Goal: Task Accomplishment & Management: Manage account settings

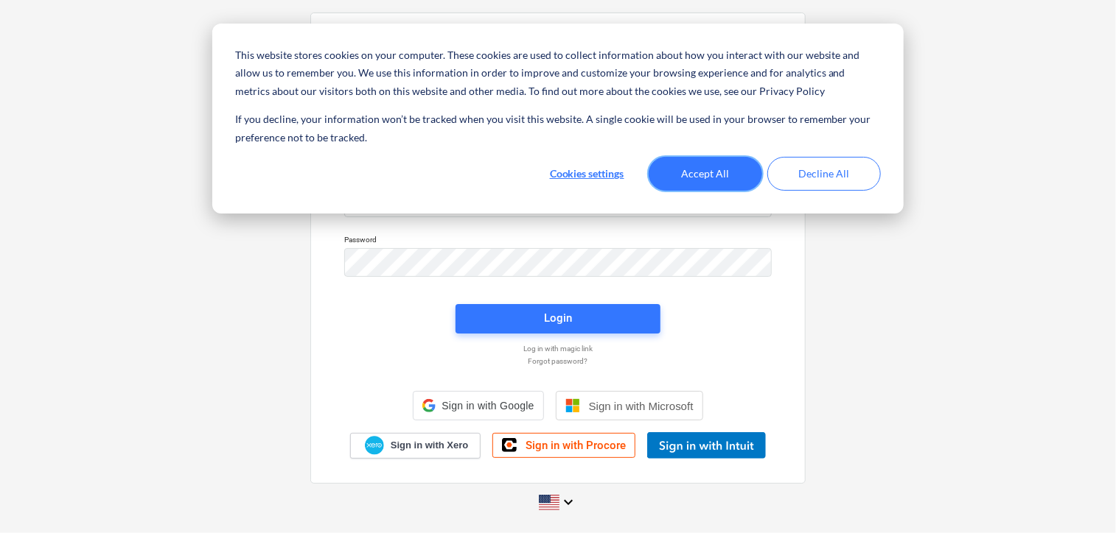
click at [713, 174] on button "Accept All" at bounding box center [704, 174] width 113 height 34
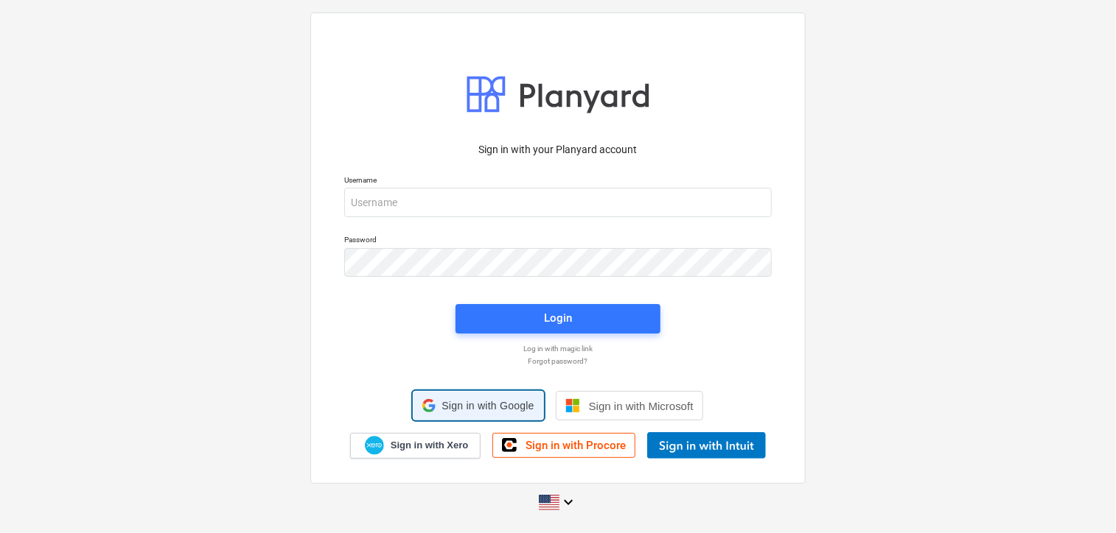
click at [483, 409] on span "Sign in with Google" at bounding box center [487, 406] width 92 height 12
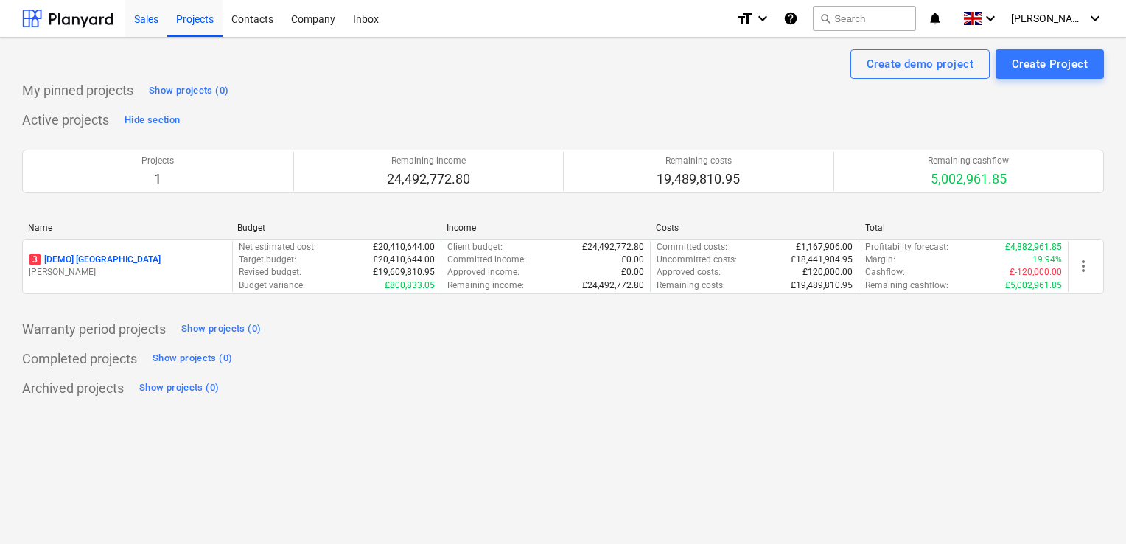
click at [151, 17] on div "Sales" at bounding box center [146, 18] width 42 height 38
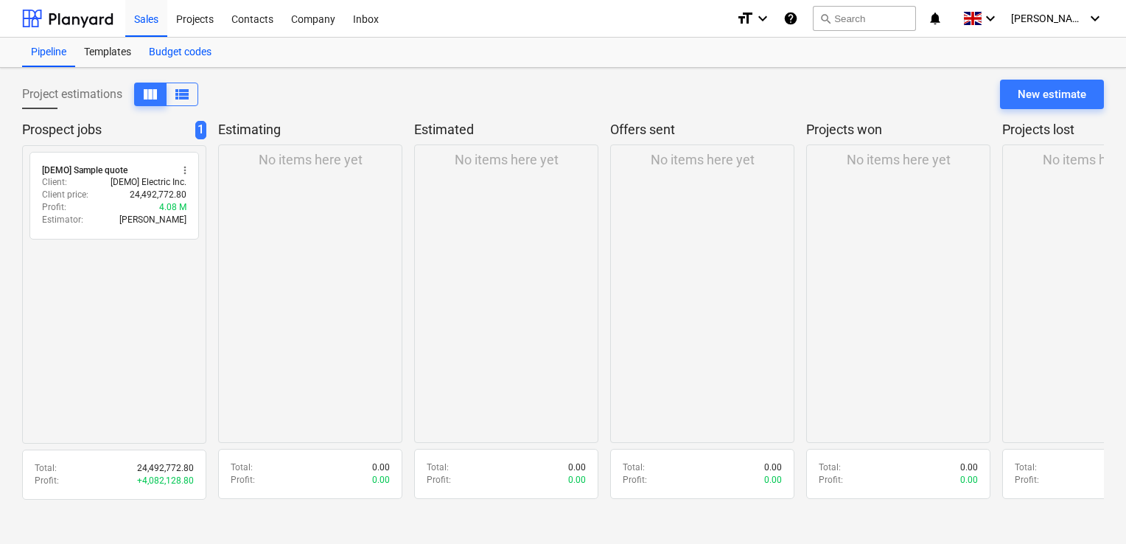
click at [167, 46] on div "Budget codes" at bounding box center [180, 52] width 80 height 29
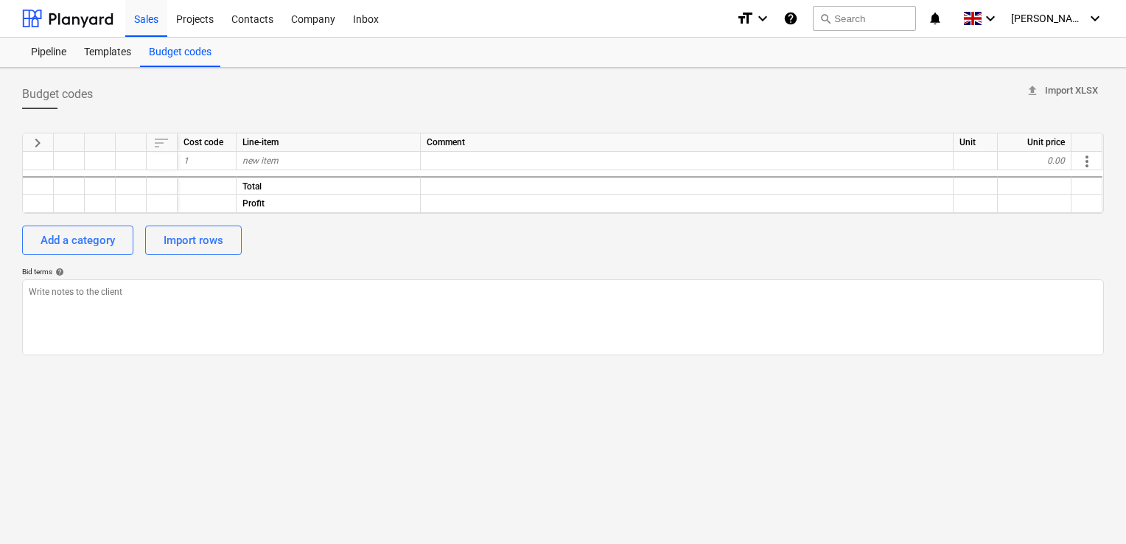
click at [200, 143] on div "Cost code" at bounding box center [207, 142] width 59 height 18
click at [206, 11] on div "Projects" at bounding box center [194, 18] width 55 height 38
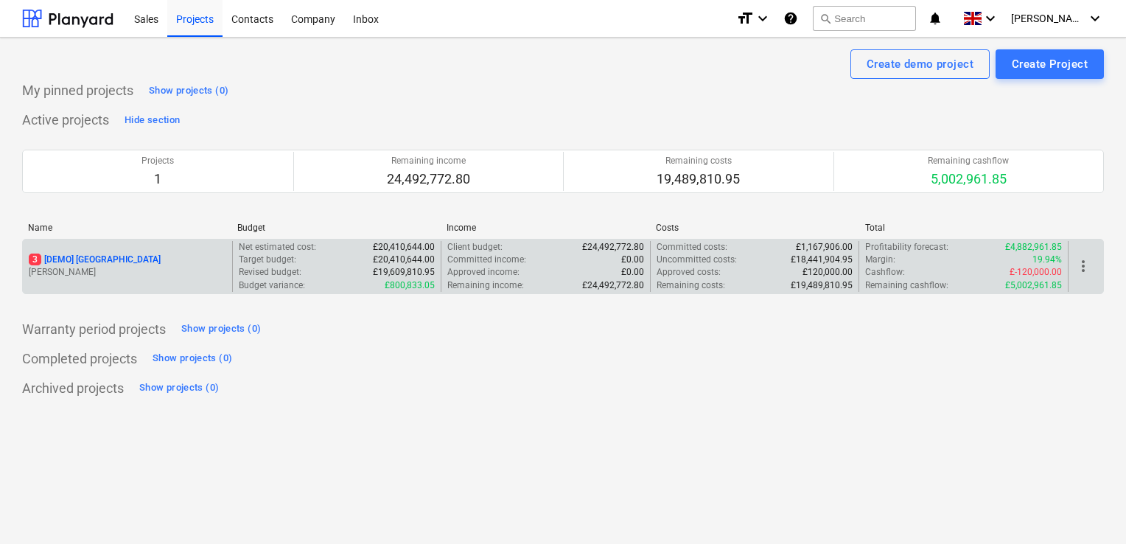
click at [165, 264] on div "3 [DEMO] [GEOGRAPHIC_DATA]" at bounding box center [127, 259] width 197 height 13
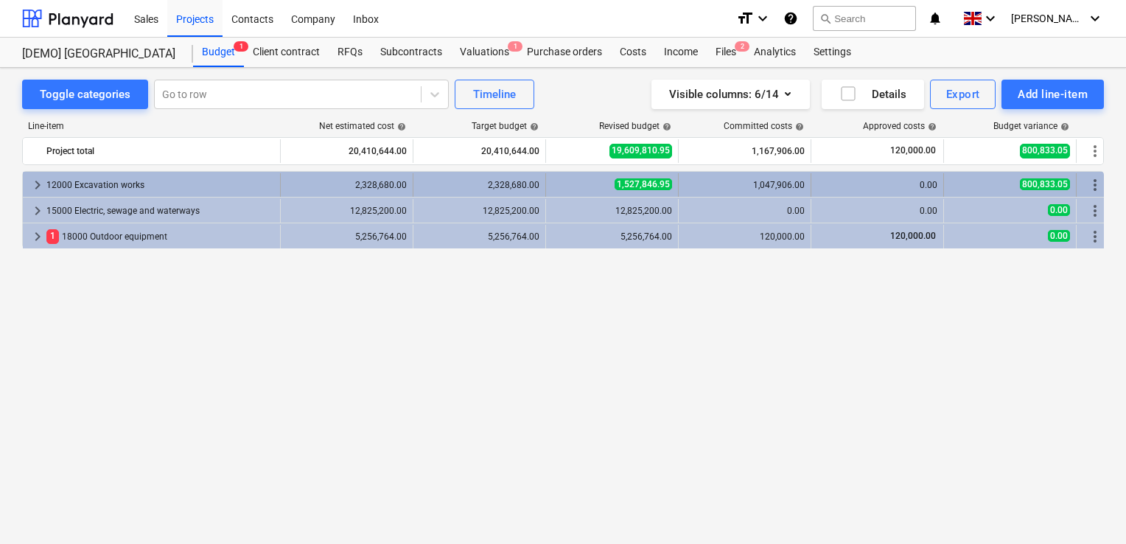
click at [38, 182] on span "keyboard_arrow_right" at bounding box center [38, 185] width 18 height 18
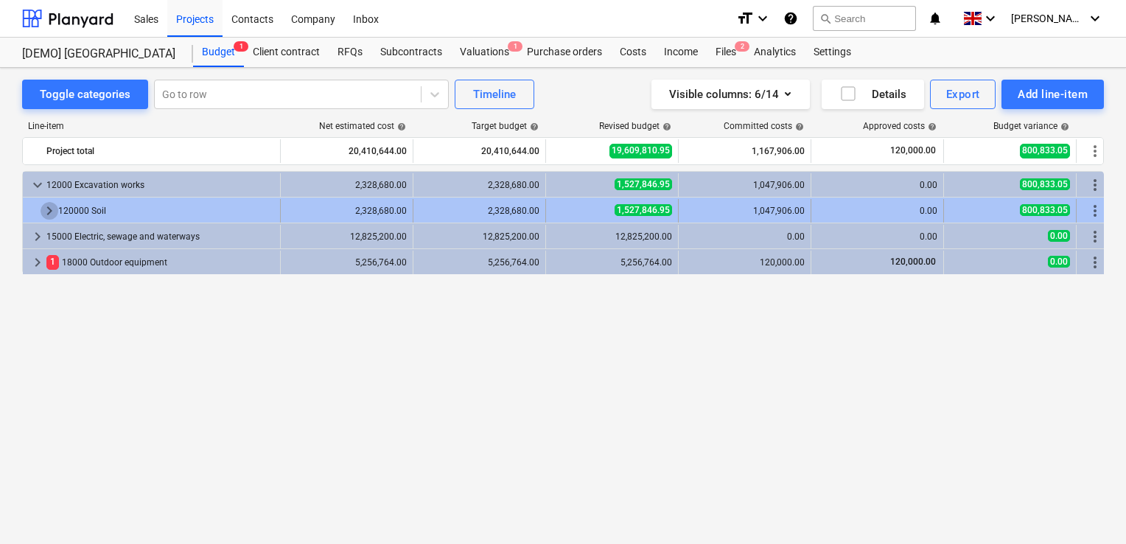
click at [43, 211] on span "keyboard_arrow_right" at bounding box center [50, 211] width 18 height 18
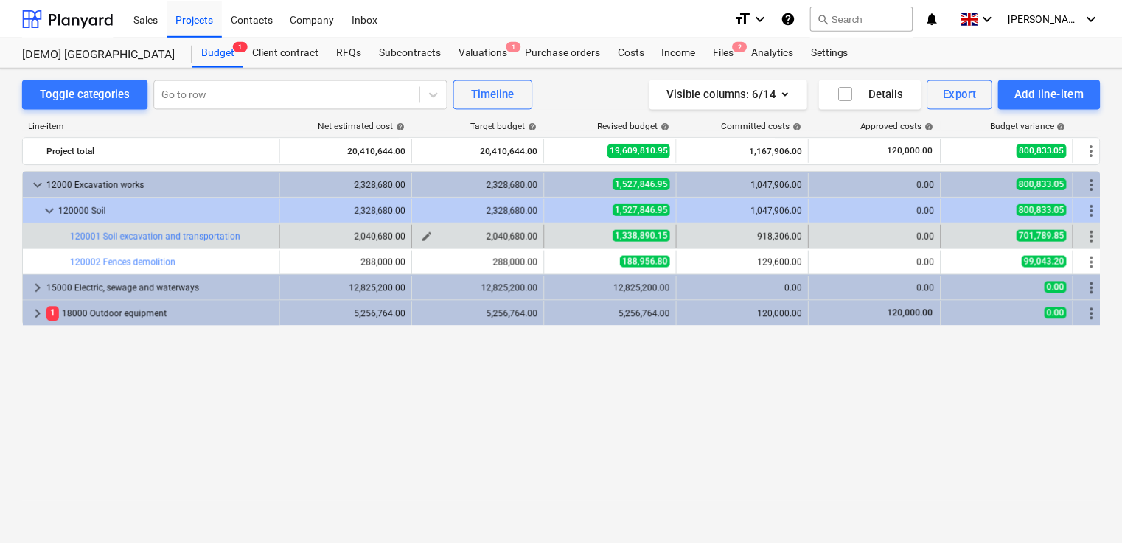
scroll to position [0, 10]
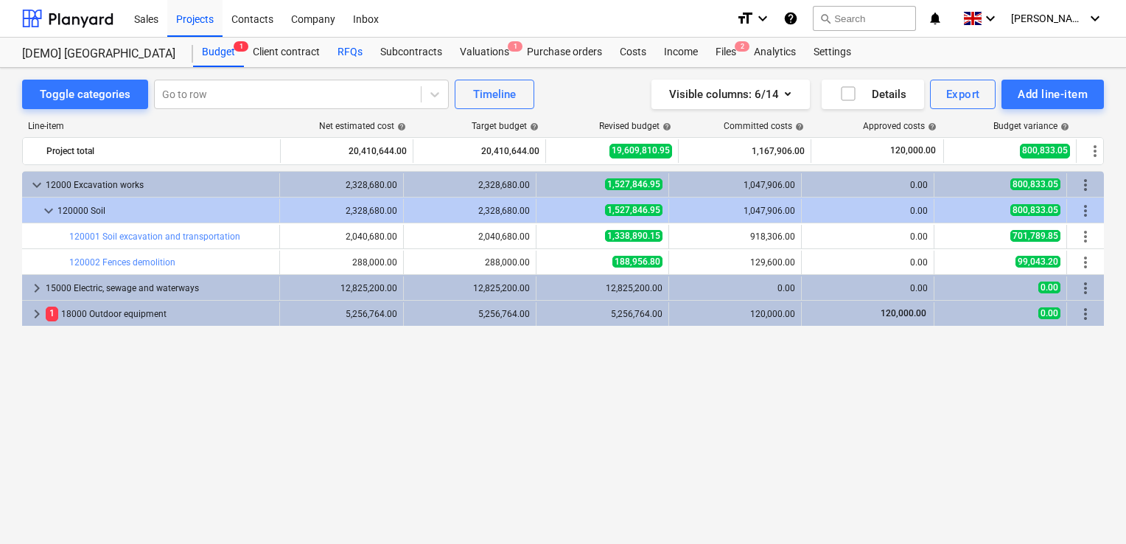
click at [349, 46] on div "RFQs" at bounding box center [350, 52] width 43 height 29
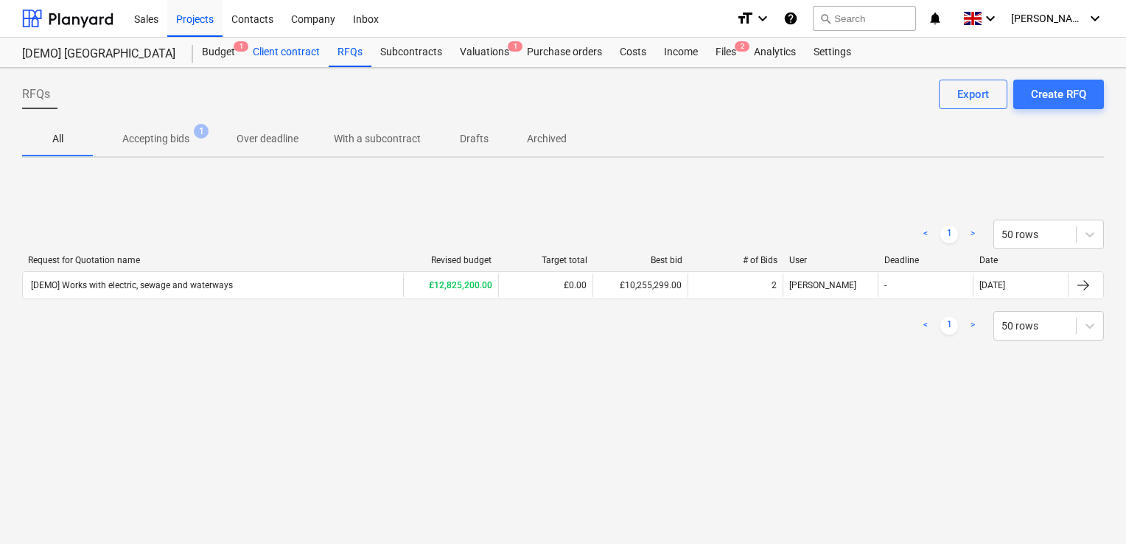
click at [307, 47] on div "Client contract" at bounding box center [286, 52] width 85 height 29
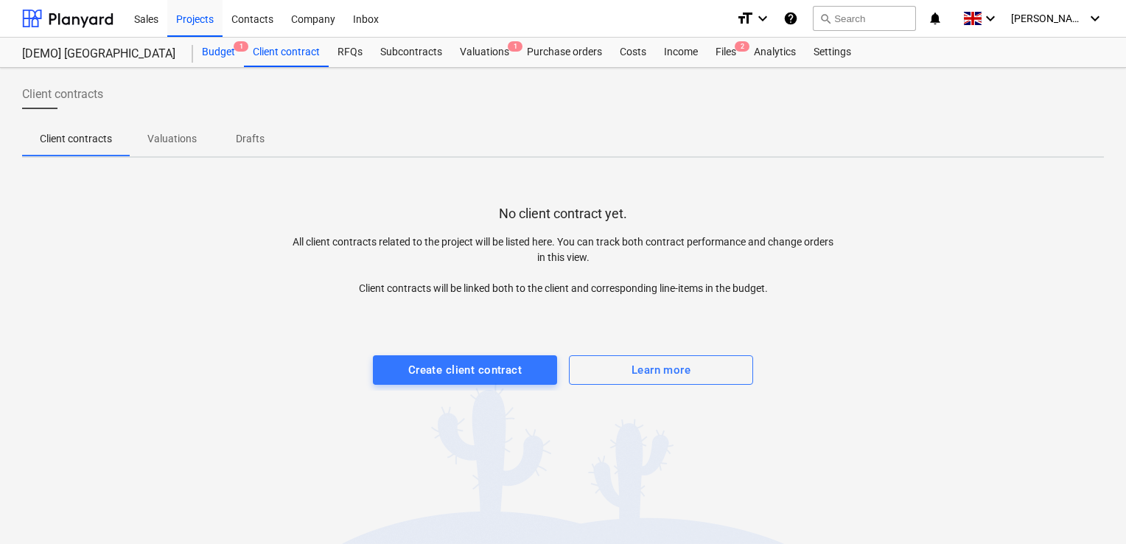
click at [225, 56] on div "Budget 1" at bounding box center [218, 52] width 51 height 29
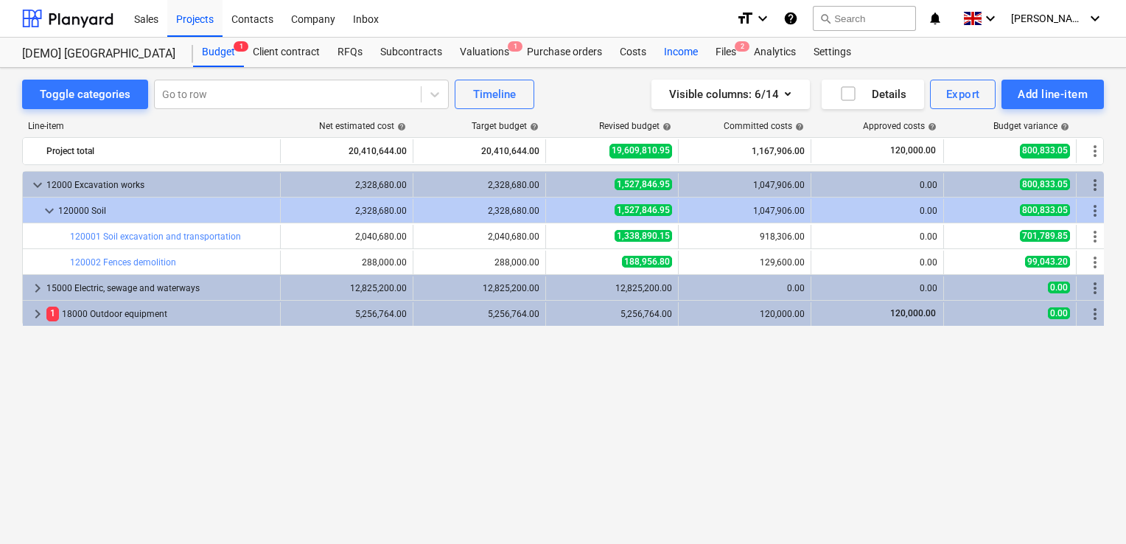
click at [677, 53] on div "Income" at bounding box center [681, 52] width 52 height 29
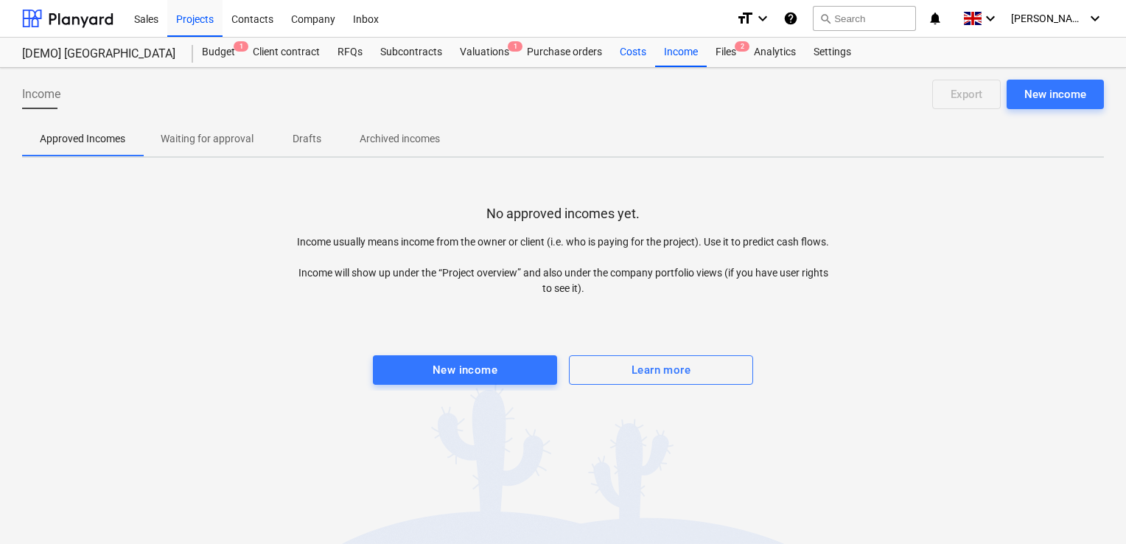
click at [647, 49] on div "Costs" at bounding box center [633, 52] width 44 height 29
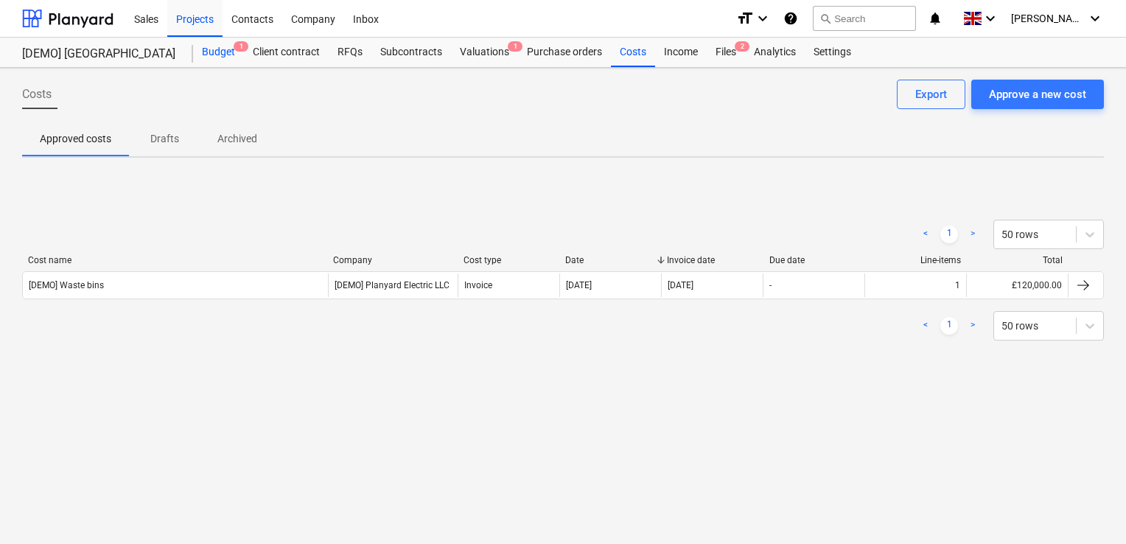
click at [227, 50] on div "Budget 1" at bounding box center [218, 52] width 51 height 29
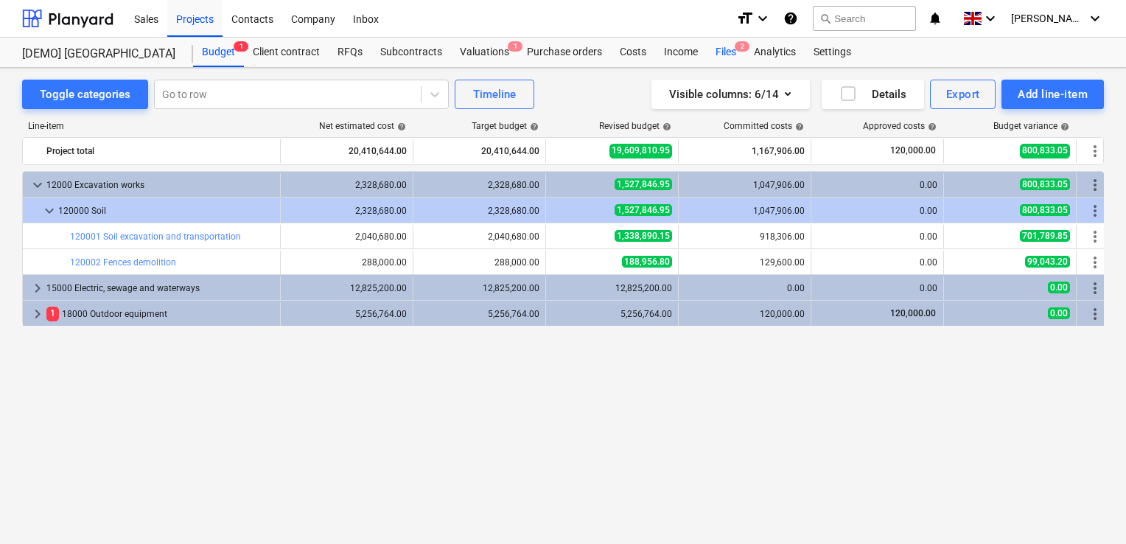
click at [725, 54] on div "Files 2" at bounding box center [726, 52] width 38 height 29
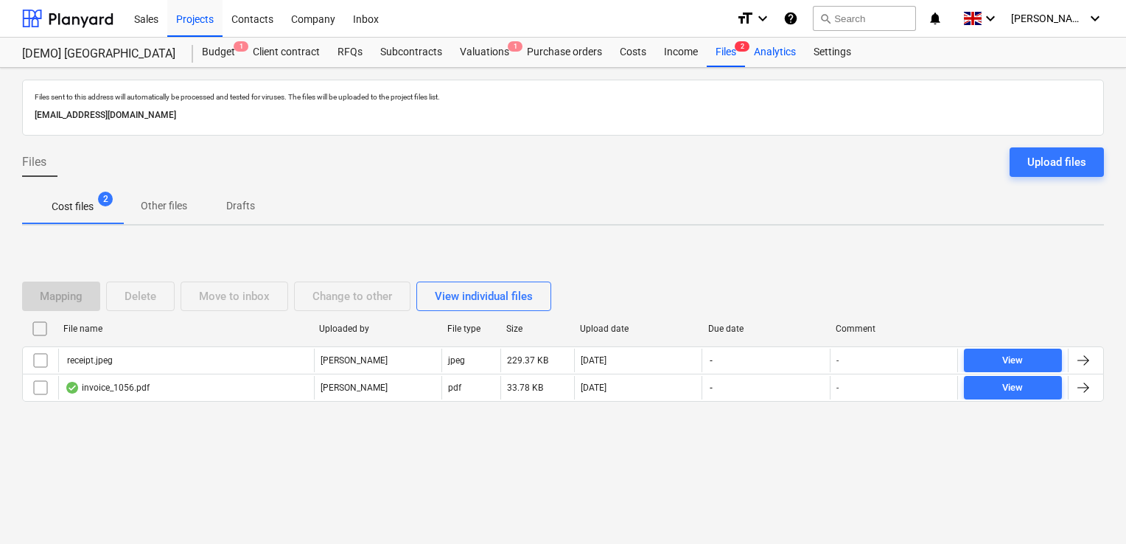
click at [782, 56] on div "Analytics" at bounding box center [775, 52] width 60 height 29
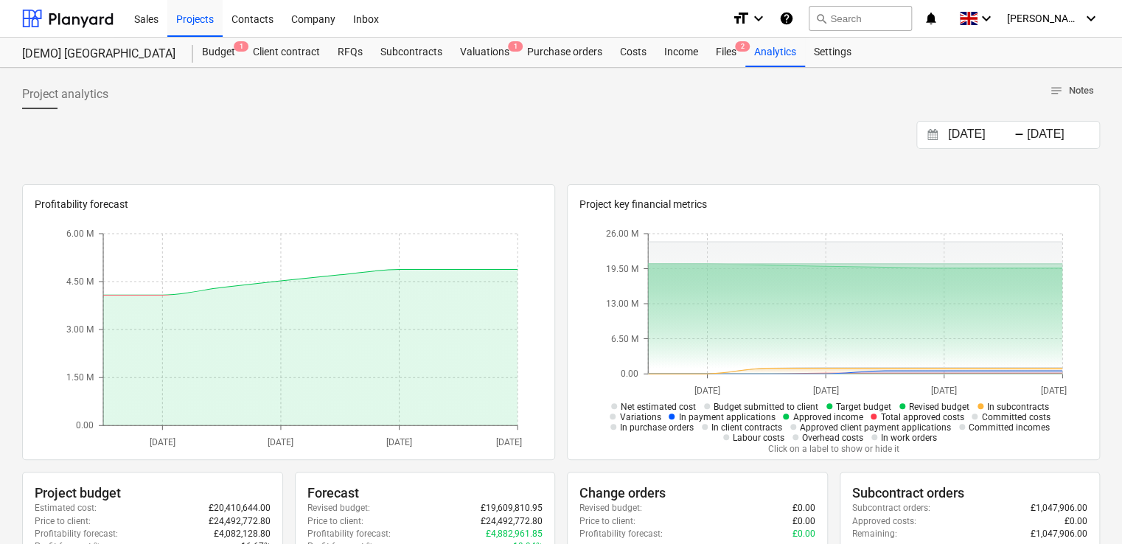
click at [1058, 96] on span "notes" at bounding box center [1055, 90] width 13 height 13
click at [262, 23] on div "Contacts" at bounding box center [253, 18] width 60 height 38
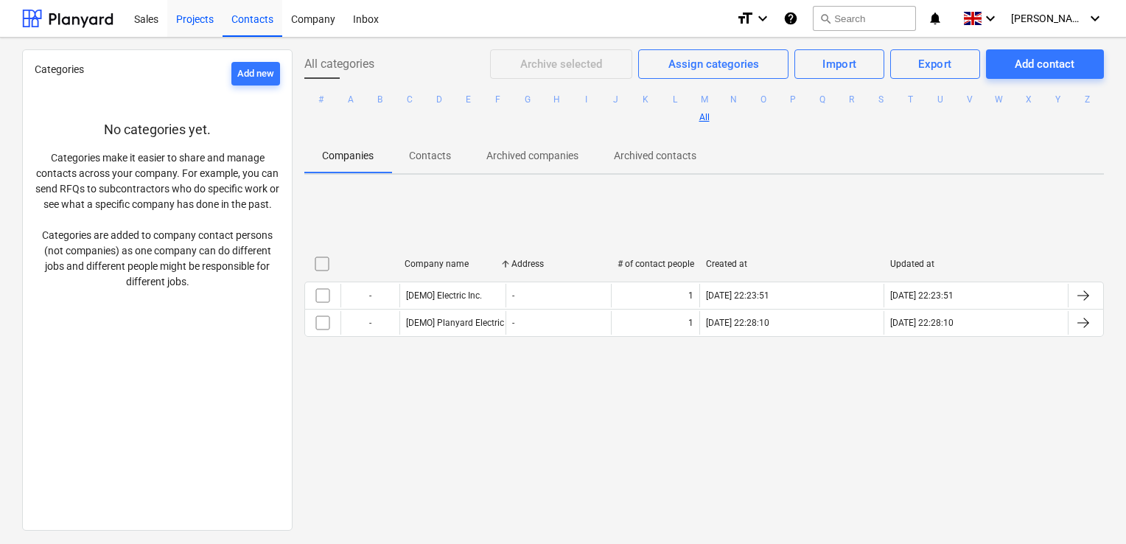
click at [186, 24] on div "Projects" at bounding box center [194, 18] width 55 height 38
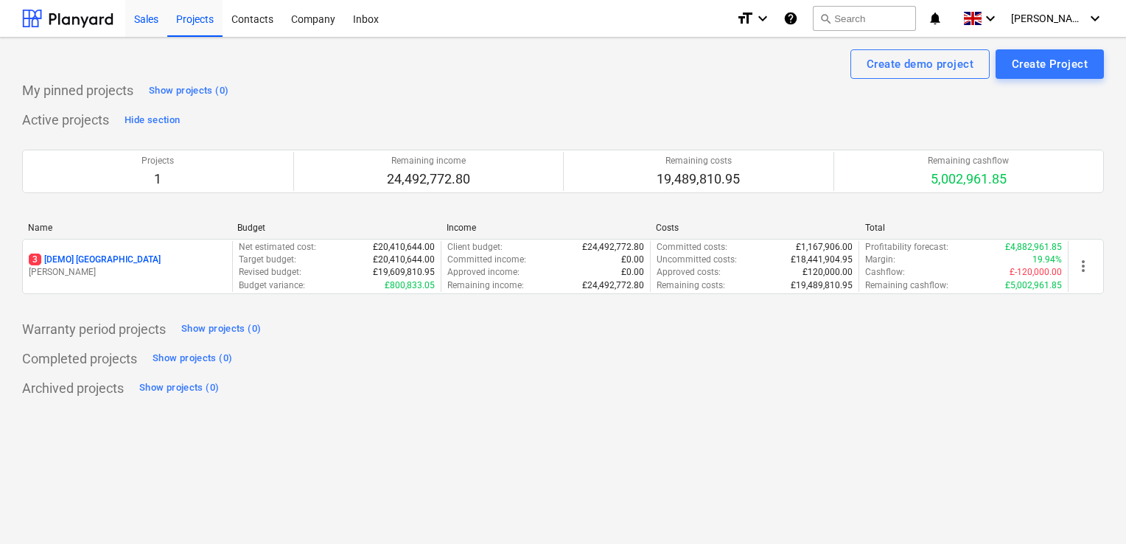
click at [141, 11] on div "Sales" at bounding box center [146, 18] width 42 height 38
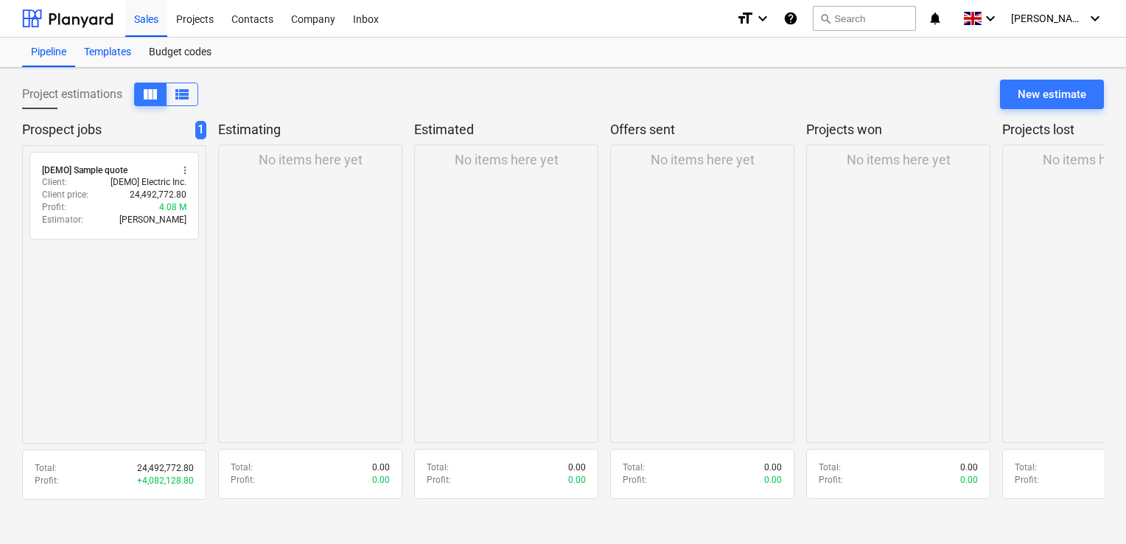
click at [108, 43] on div "Templates" at bounding box center [107, 52] width 65 height 29
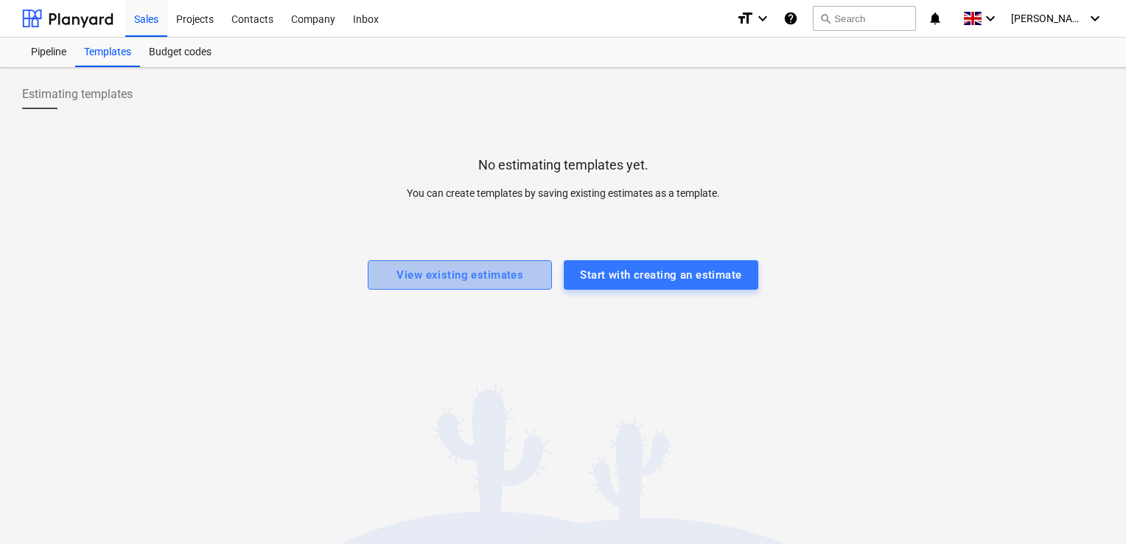
click at [459, 287] on button "View existing estimates" at bounding box center [460, 274] width 184 height 29
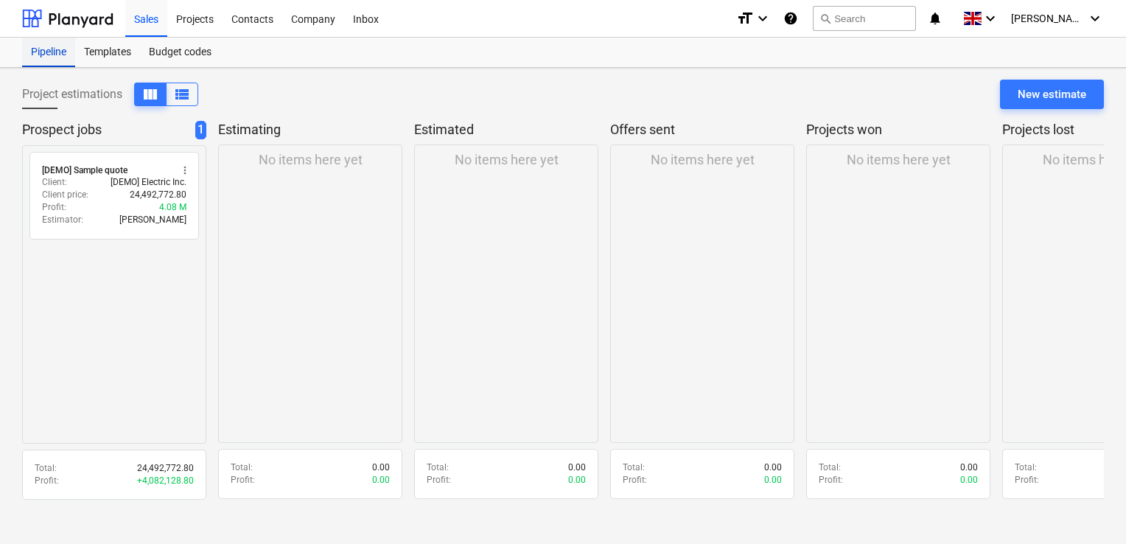
click at [39, 49] on div "Pipeline" at bounding box center [48, 52] width 53 height 29
click at [145, 46] on div "Budget codes" at bounding box center [180, 52] width 80 height 29
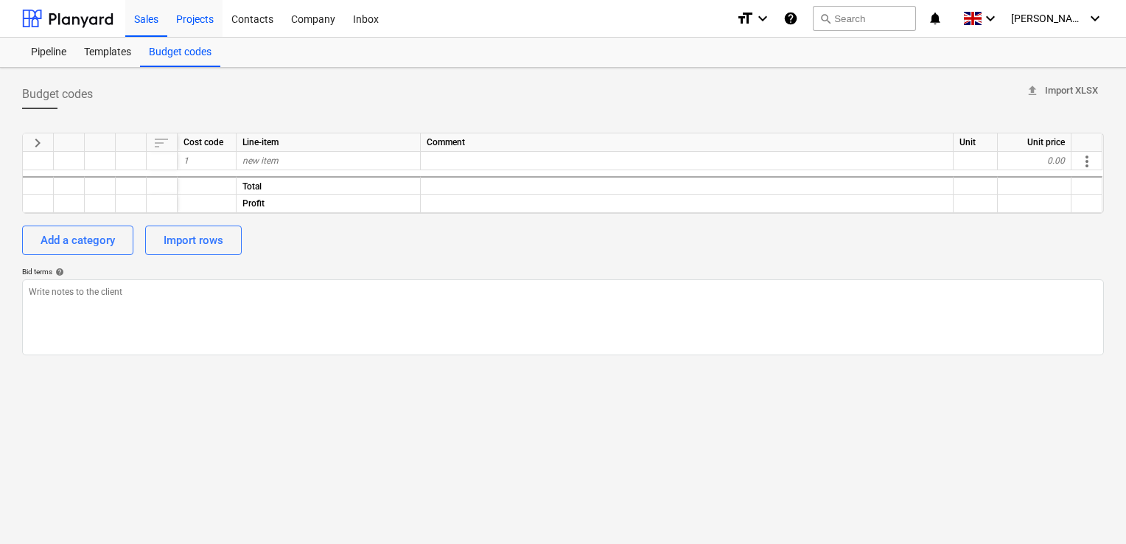
click at [187, 21] on div "Projects" at bounding box center [194, 18] width 55 height 38
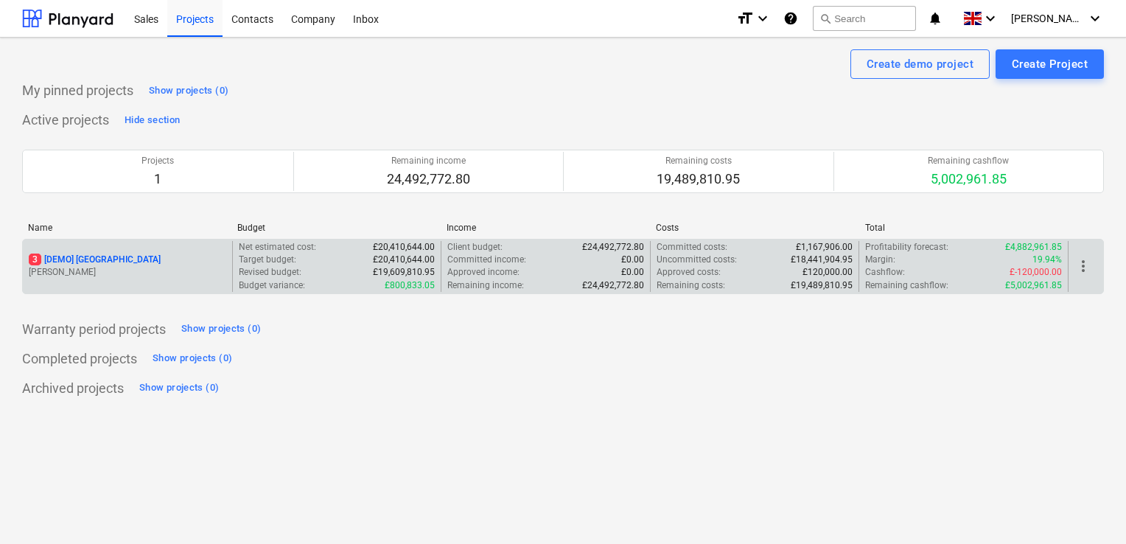
click at [131, 287] on div "3 [DEMO] [GEOGRAPHIC_DATA] [PERSON_NAME]" at bounding box center [127, 266] width 209 height 51
click at [182, 276] on p "[PERSON_NAME]" at bounding box center [127, 272] width 197 height 13
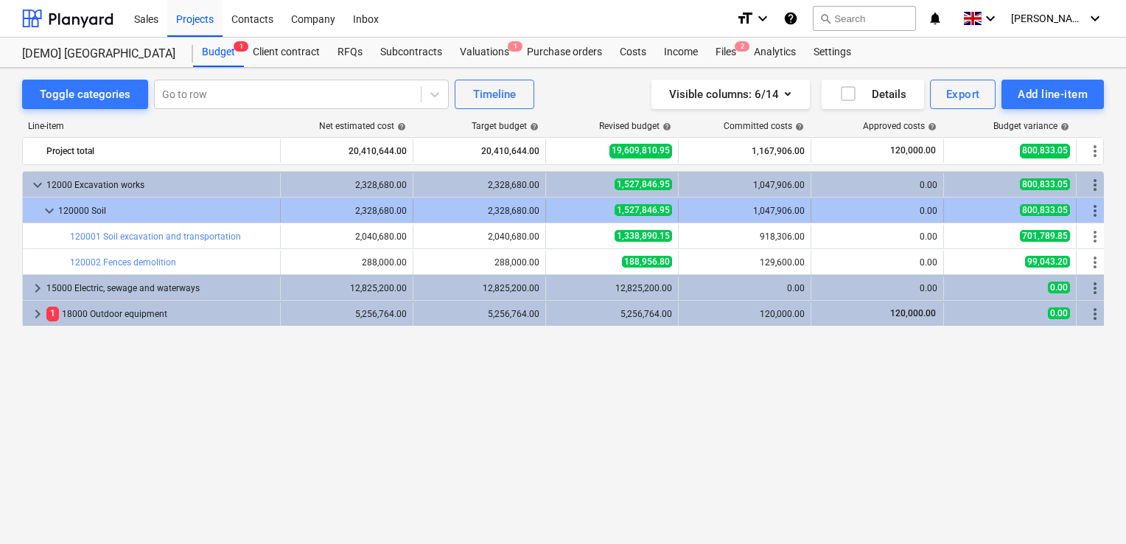
click at [50, 214] on span "keyboard_arrow_down" at bounding box center [50, 211] width 18 height 18
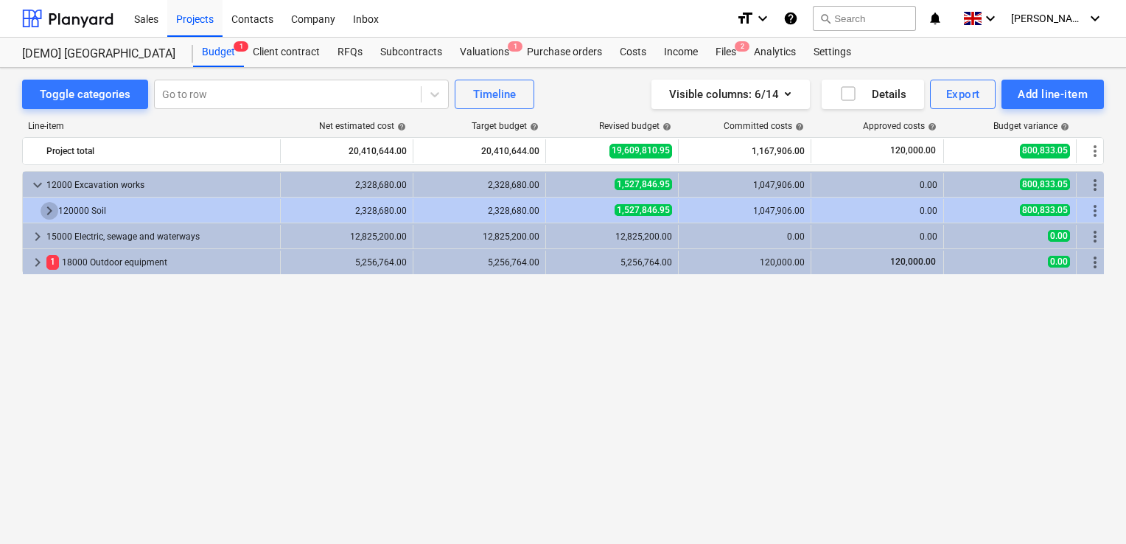
click at [50, 214] on span "keyboard_arrow_right" at bounding box center [50, 211] width 18 height 18
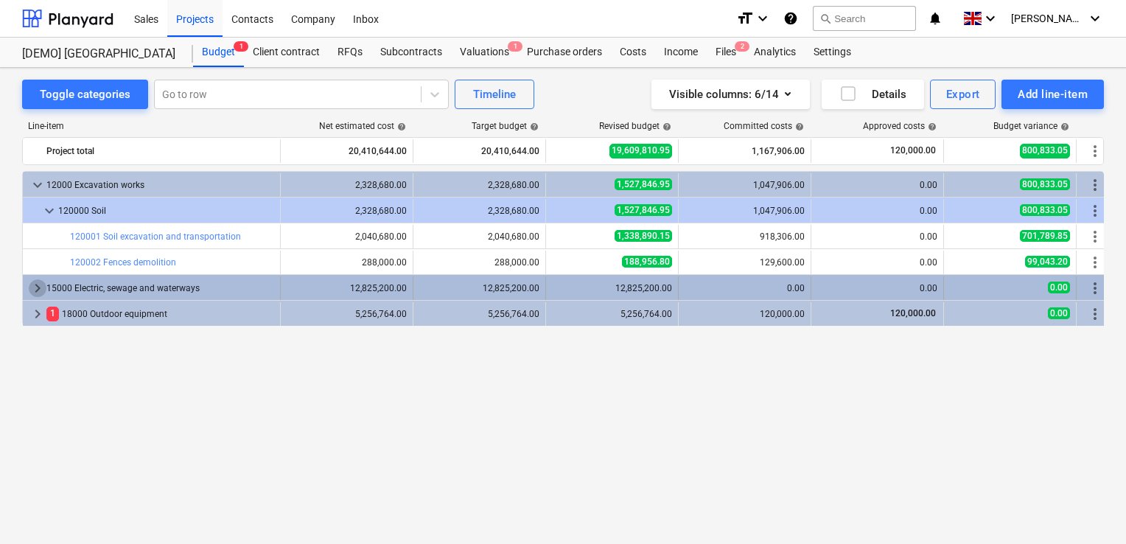
click at [35, 287] on span "keyboard_arrow_right" at bounding box center [38, 288] width 18 height 18
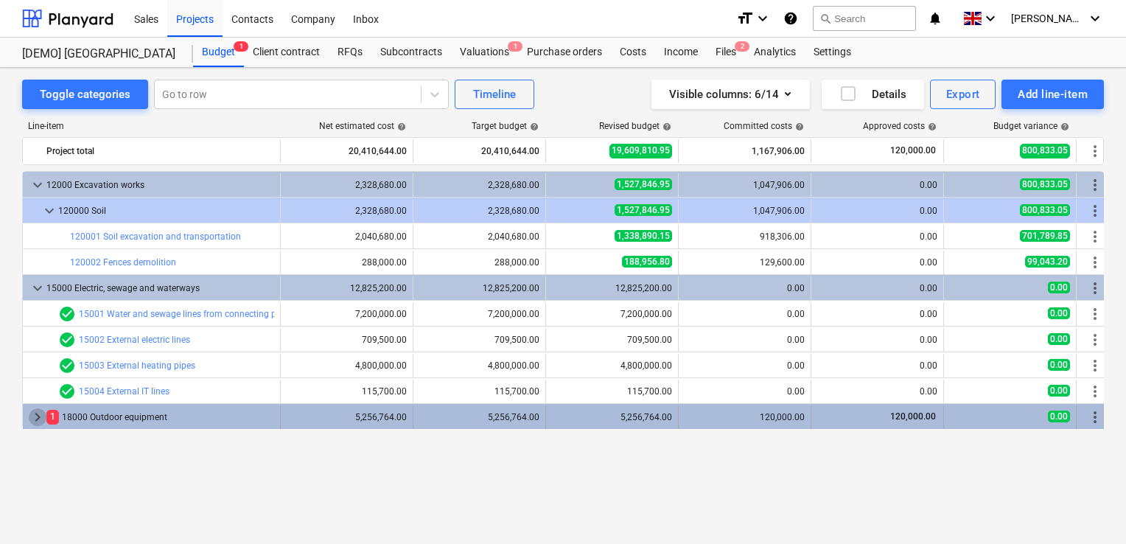
click at [35, 414] on span "keyboard_arrow_right" at bounding box center [38, 417] width 18 height 18
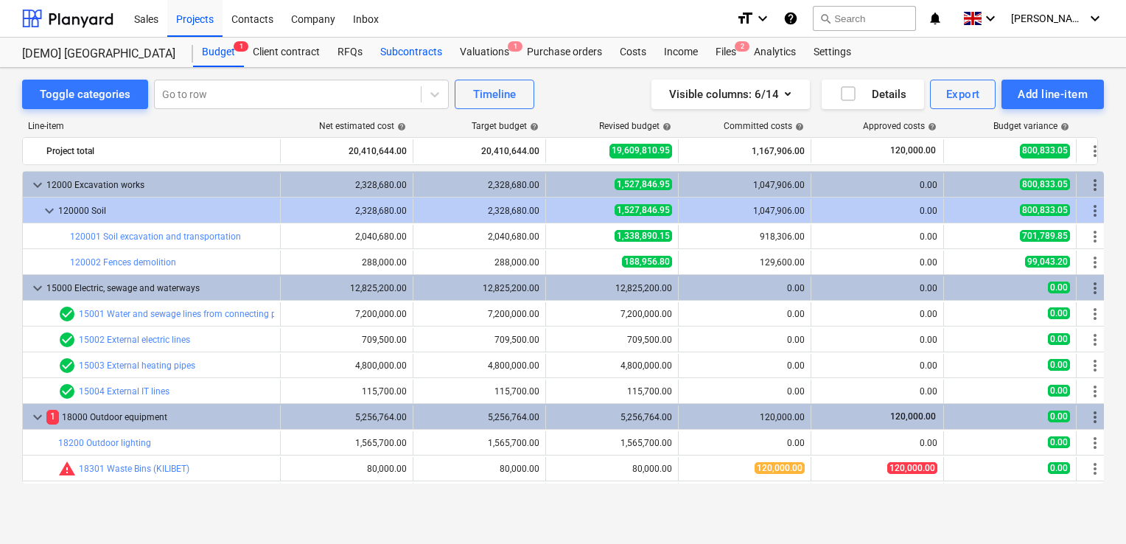
click at [382, 49] on div "Subcontracts" at bounding box center [411, 52] width 80 height 29
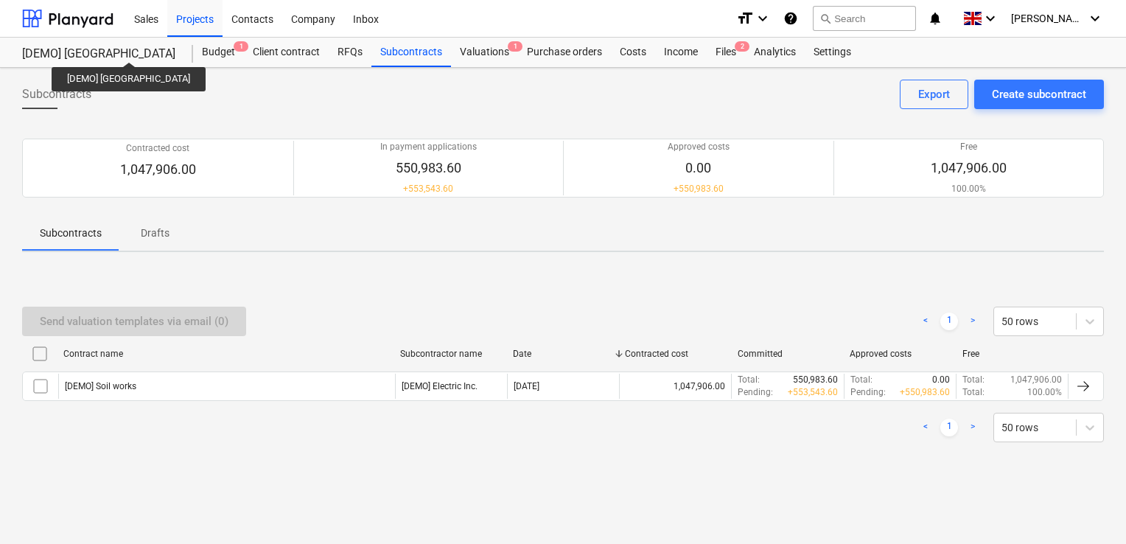
click at [124, 49] on div "[DEMO] [GEOGRAPHIC_DATA]" at bounding box center [98, 53] width 153 height 15
click at [215, 62] on div "Budget 1" at bounding box center [218, 52] width 51 height 29
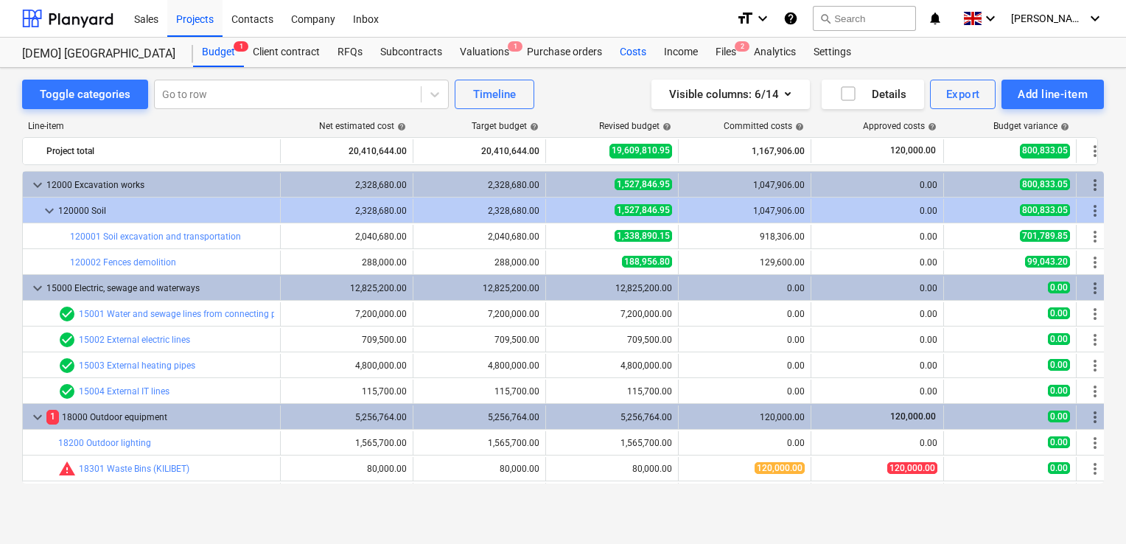
click at [645, 49] on div "Costs" at bounding box center [633, 52] width 44 height 29
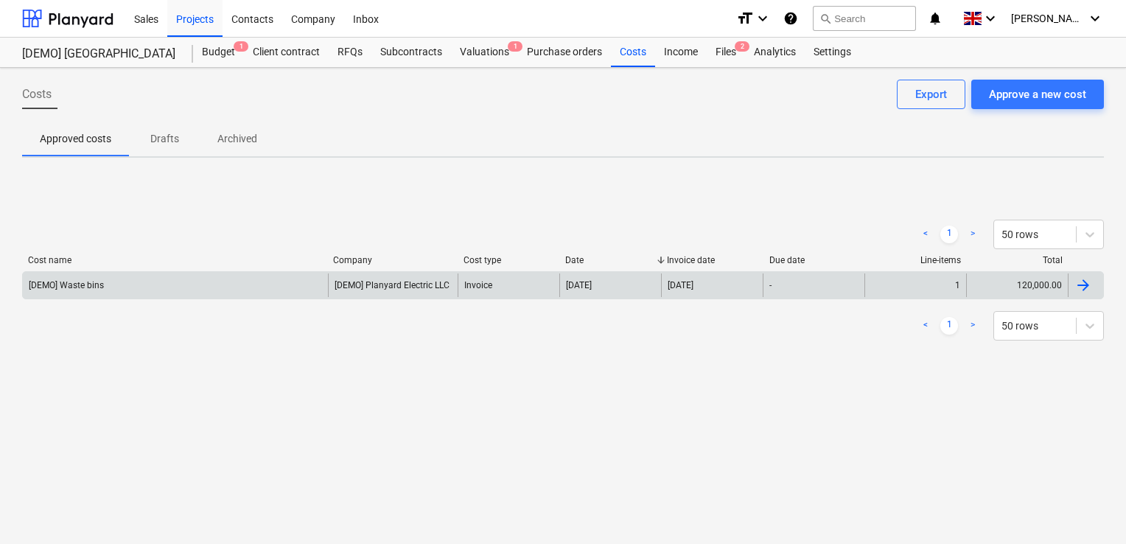
click at [275, 279] on div "[DEMO] Waste bins" at bounding box center [175, 285] width 305 height 24
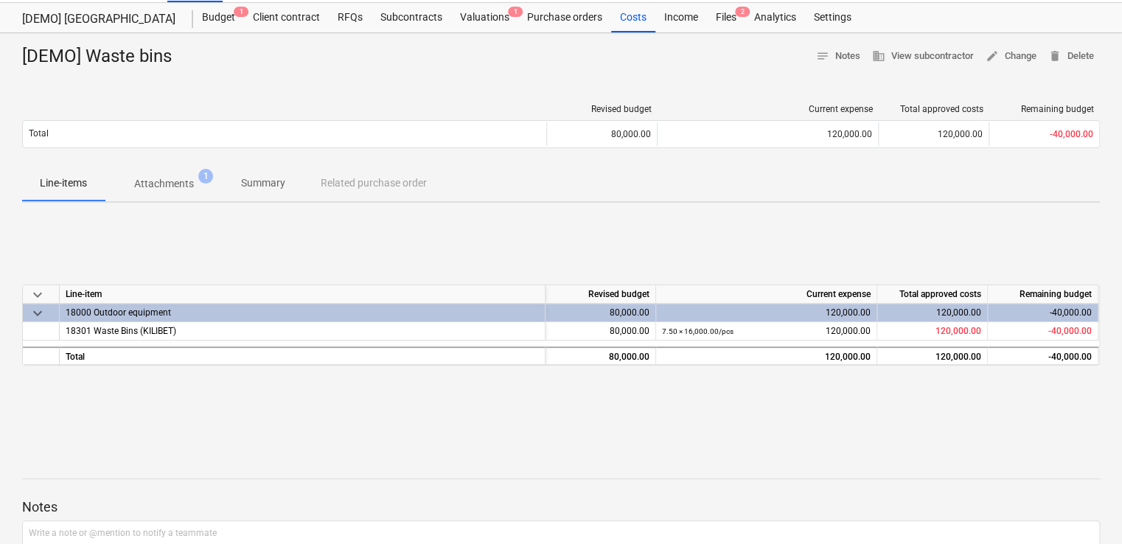
scroll to position [43, 0]
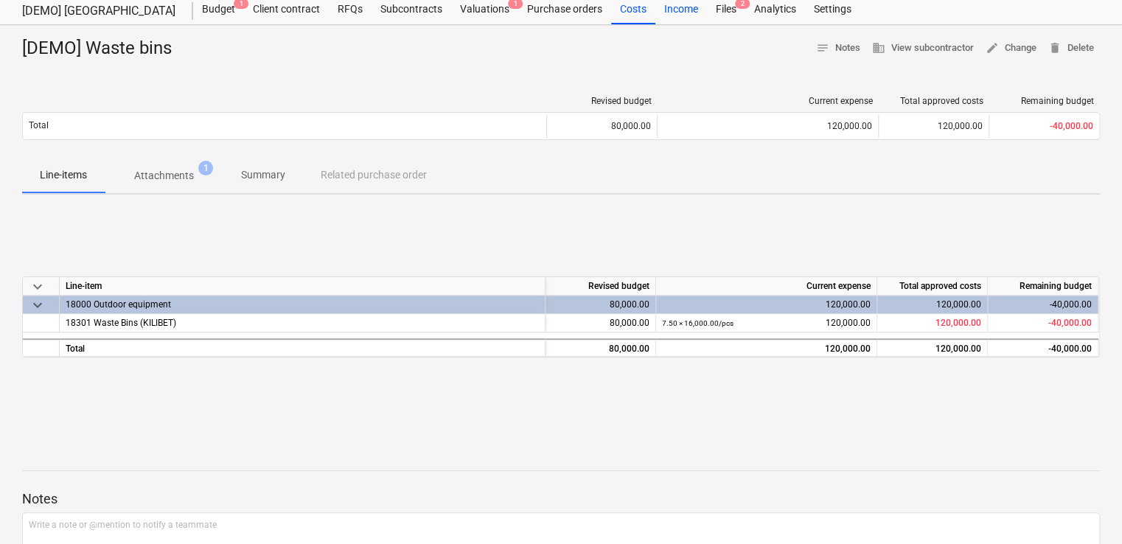
click at [684, 15] on div "Income" at bounding box center [681, 9] width 52 height 29
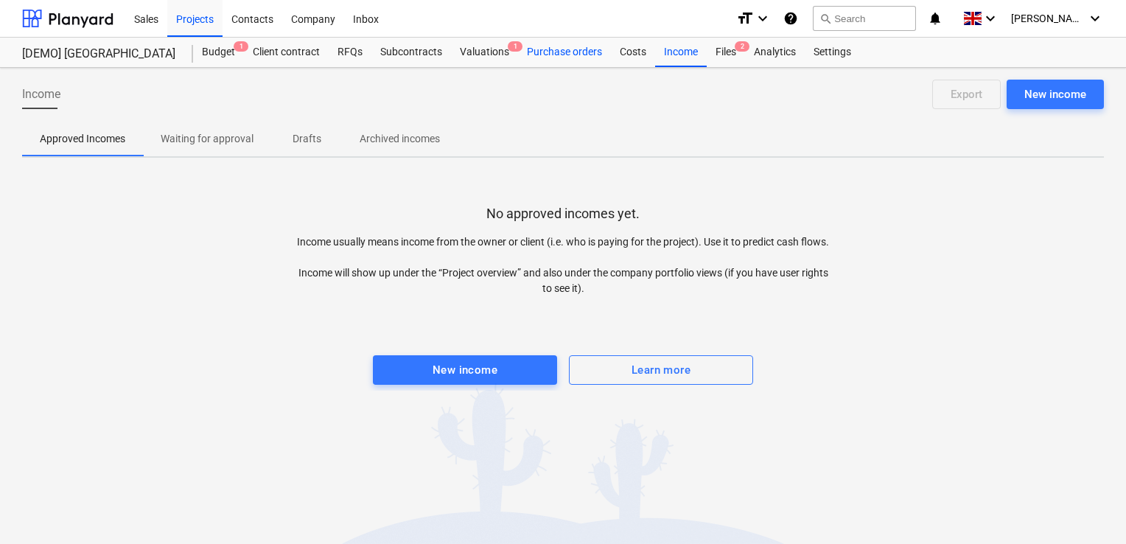
click at [561, 60] on div "Purchase orders" at bounding box center [564, 52] width 93 height 29
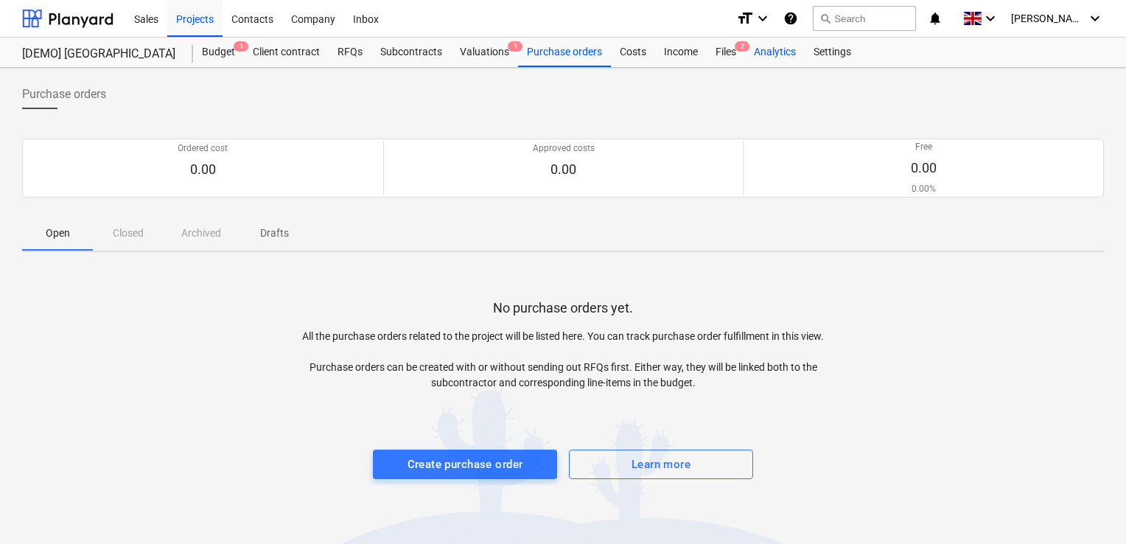
click at [772, 51] on div "Analytics" at bounding box center [775, 52] width 60 height 29
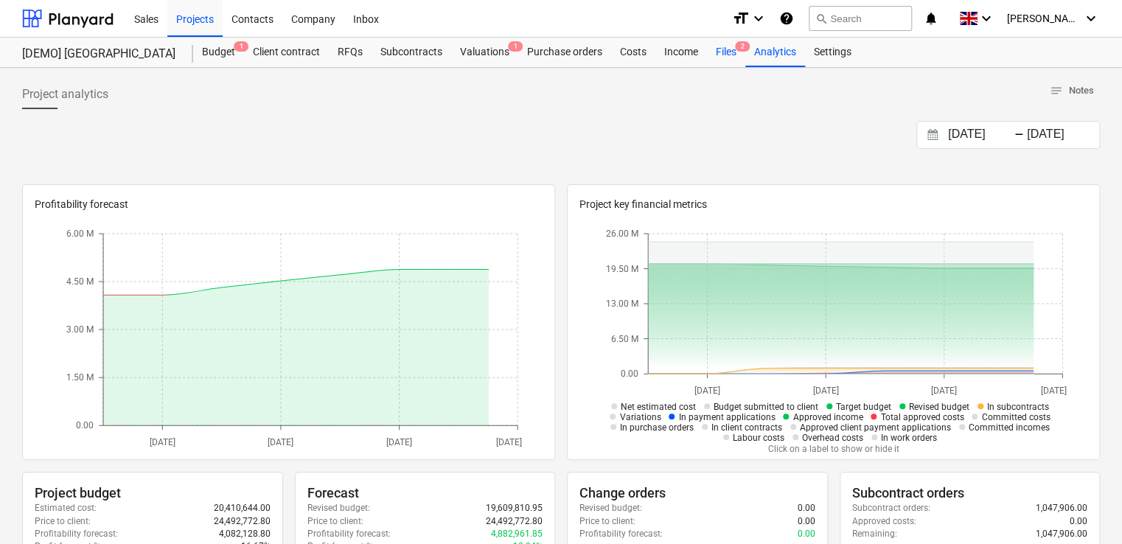
click at [718, 53] on div "Files 2" at bounding box center [726, 52] width 38 height 29
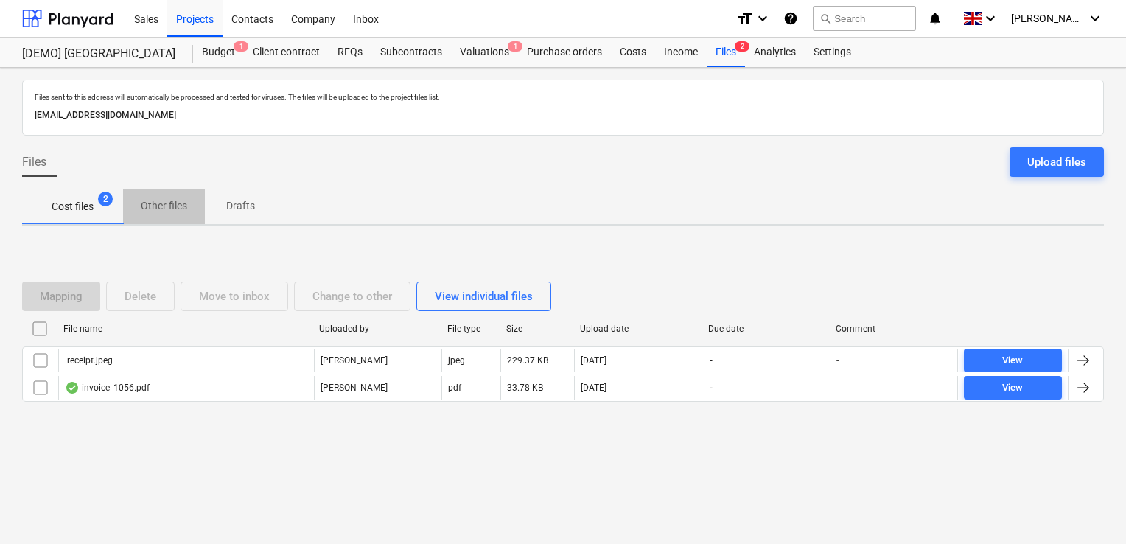
click at [178, 201] on p "Other files" at bounding box center [164, 205] width 46 height 15
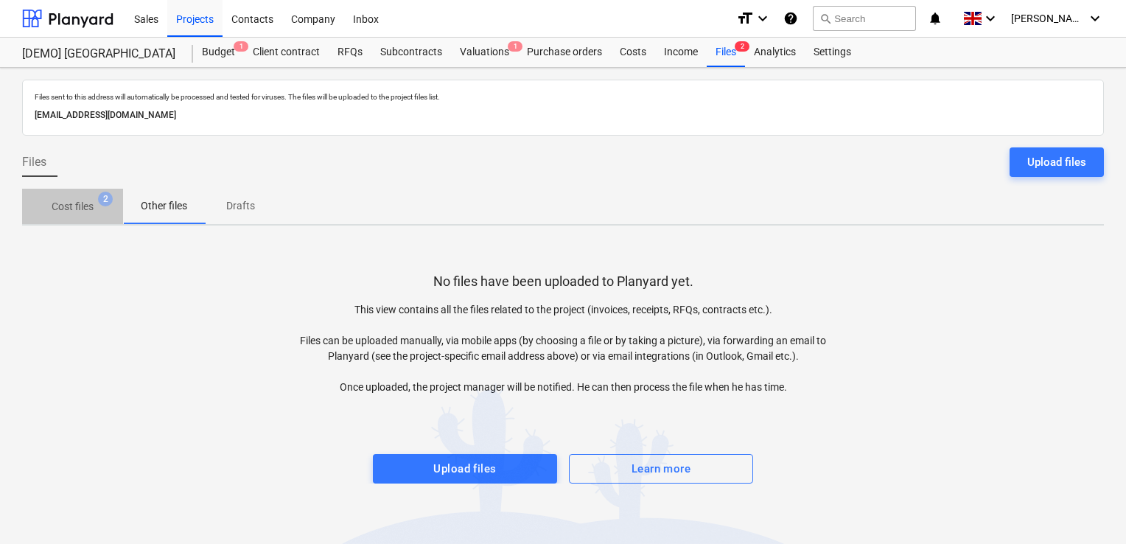
click at [100, 207] on span "Cost files 2" at bounding box center [73, 206] width 66 height 15
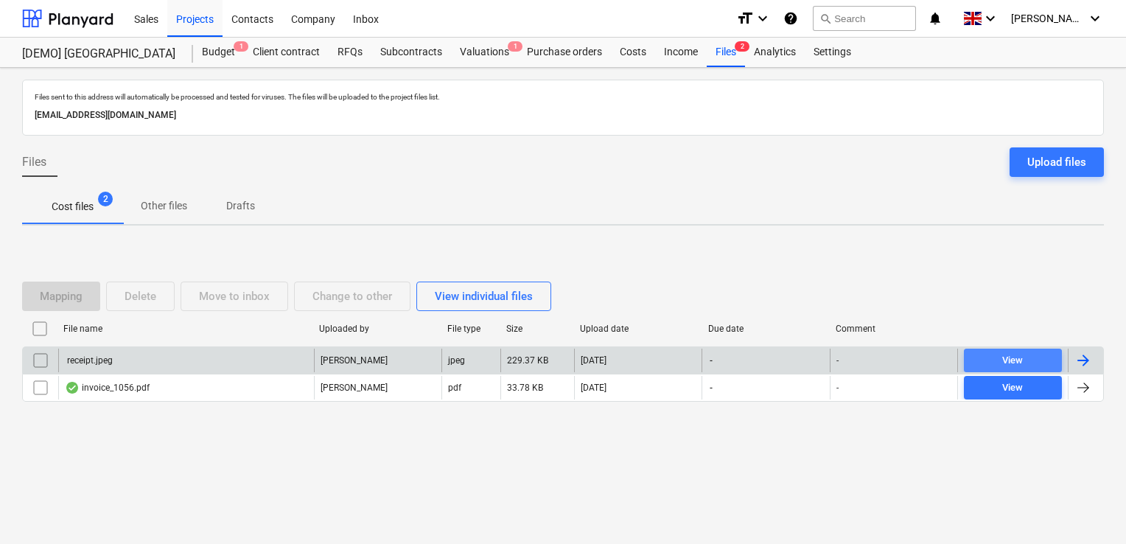
click at [1015, 359] on div "View" at bounding box center [1012, 360] width 21 height 17
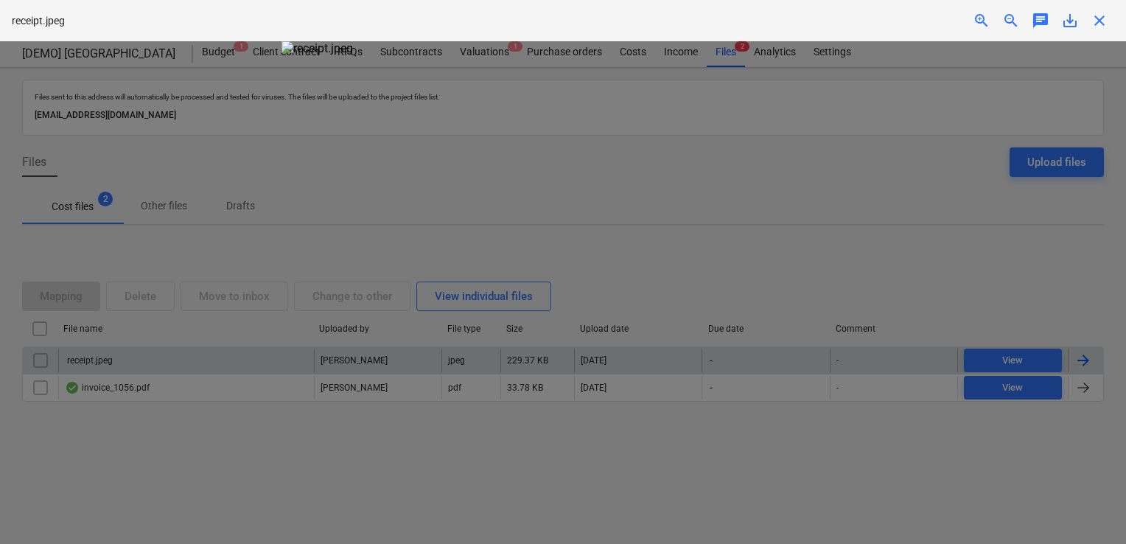
click at [952, 358] on div at bounding box center [563, 292] width 1126 height 503
click at [1008, 245] on div at bounding box center [563, 292] width 1126 height 503
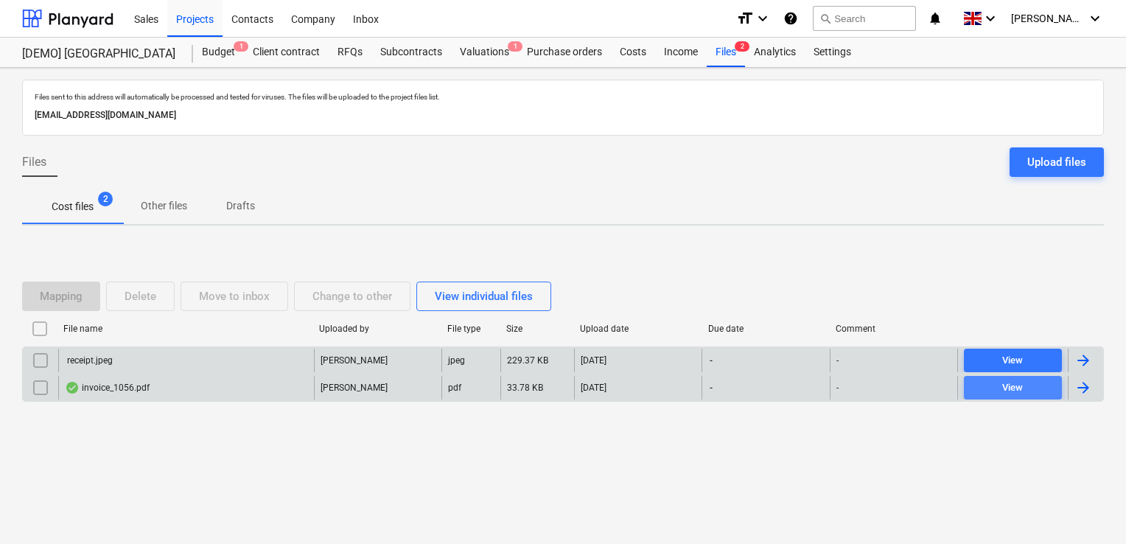
click at [1014, 385] on div "View" at bounding box center [1012, 387] width 21 height 17
click at [514, 296] on div "View individual files" at bounding box center [484, 296] width 98 height 19
click at [422, 290] on button "View grouped files" at bounding box center [480, 295] width 129 height 29
click at [177, 204] on p "Other files" at bounding box center [164, 205] width 46 height 15
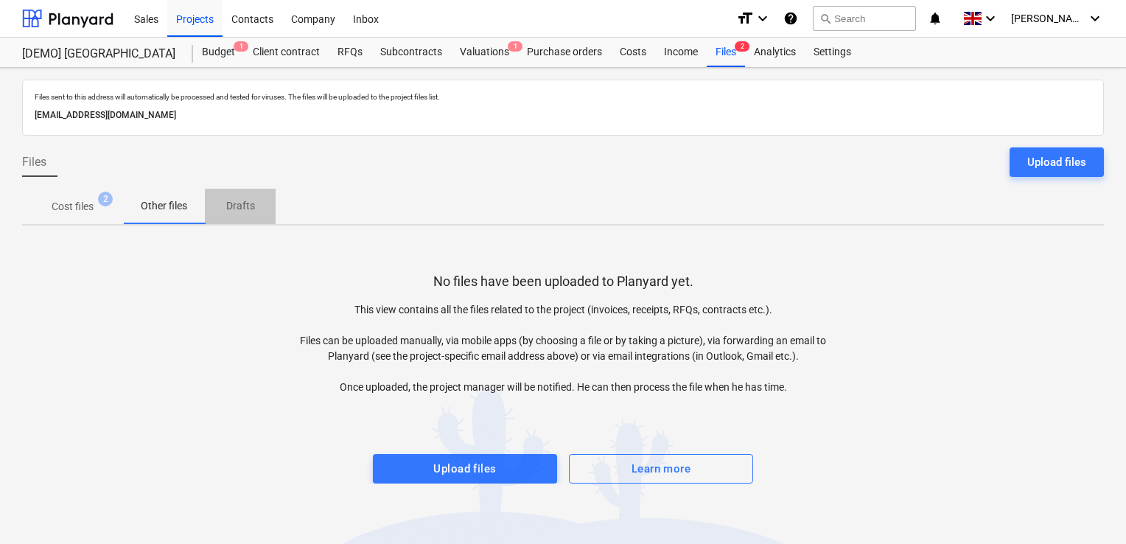
click at [245, 219] on button "Drafts" at bounding box center [240, 206] width 71 height 35
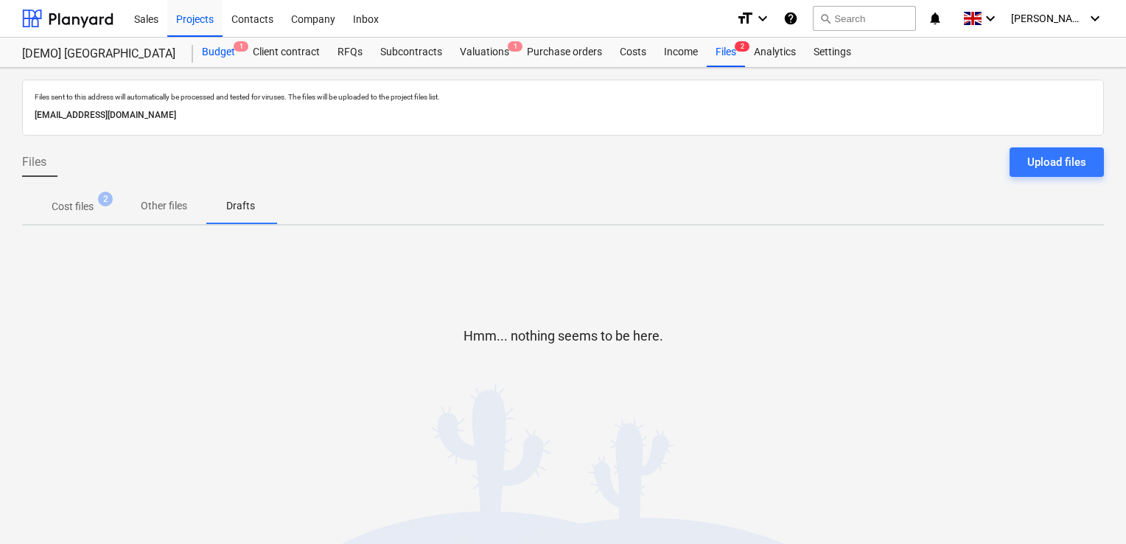
click at [234, 47] on span "1" at bounding box center [241, 46] width 15 height 10
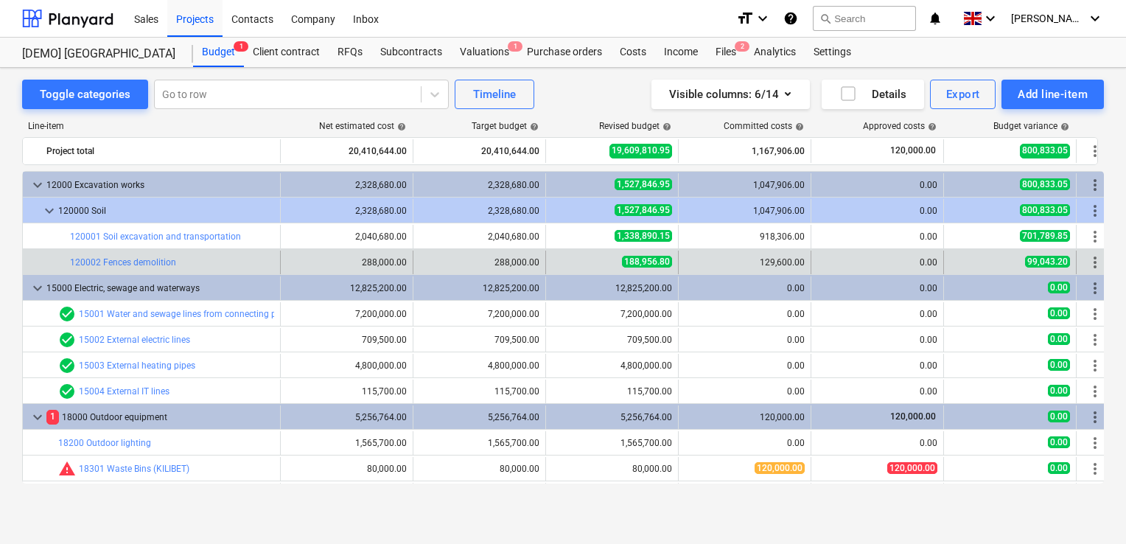
click at [398, 249] on div "bar_chart 120002 Fences demolition edit 288,000.00 edit 288,000.00 edit 188,956…" at bounding box center [568, 261] width 1091 height 25
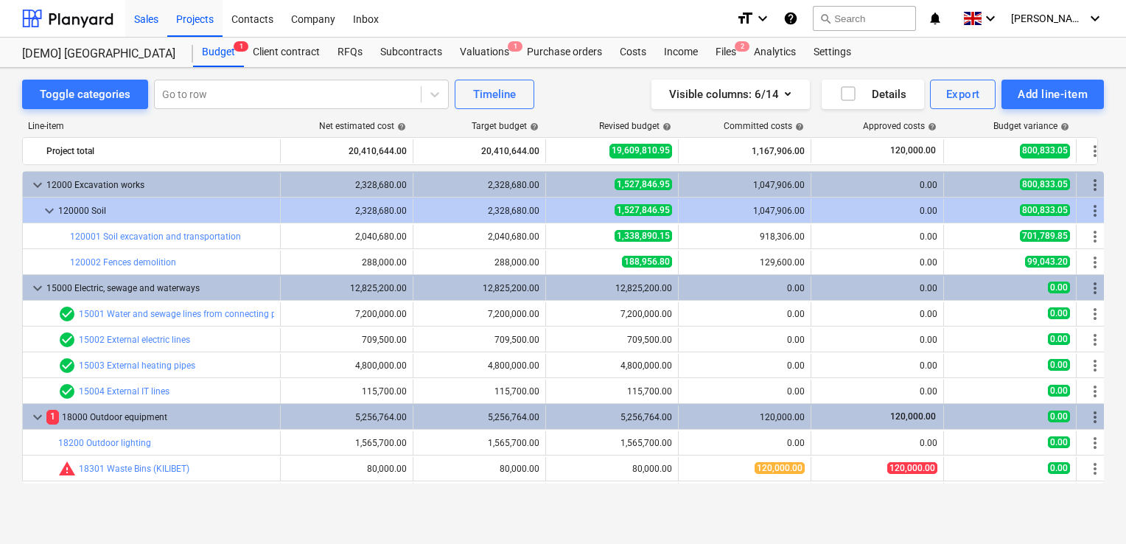
click at [158, 16] on div "Sales" at bounding box center [146, 18] width 42 height 38
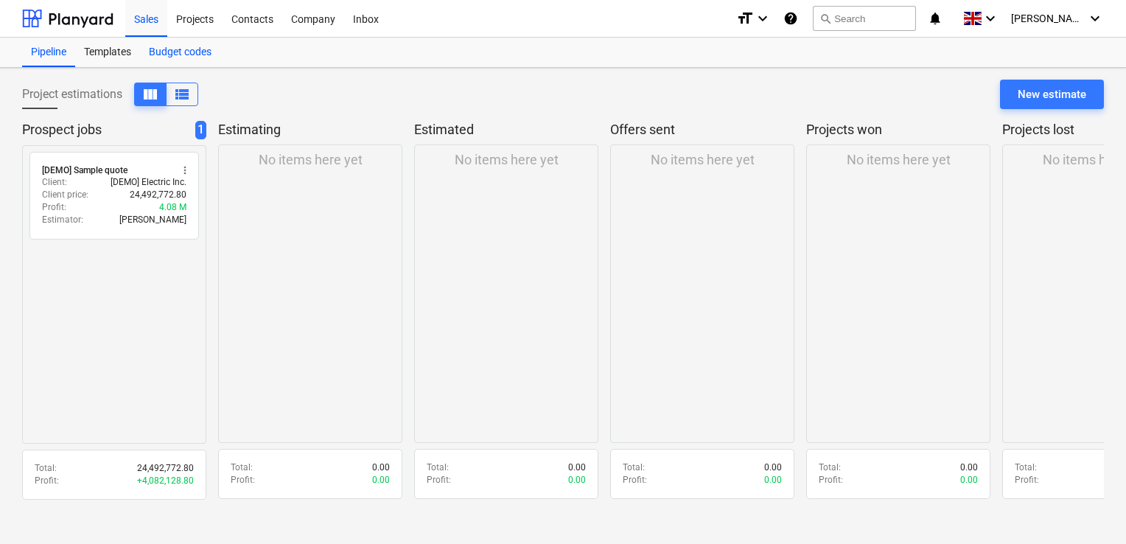
click at [178, 52] on div "Budget codes" at bounding box center [180, 52] width 80 height 29
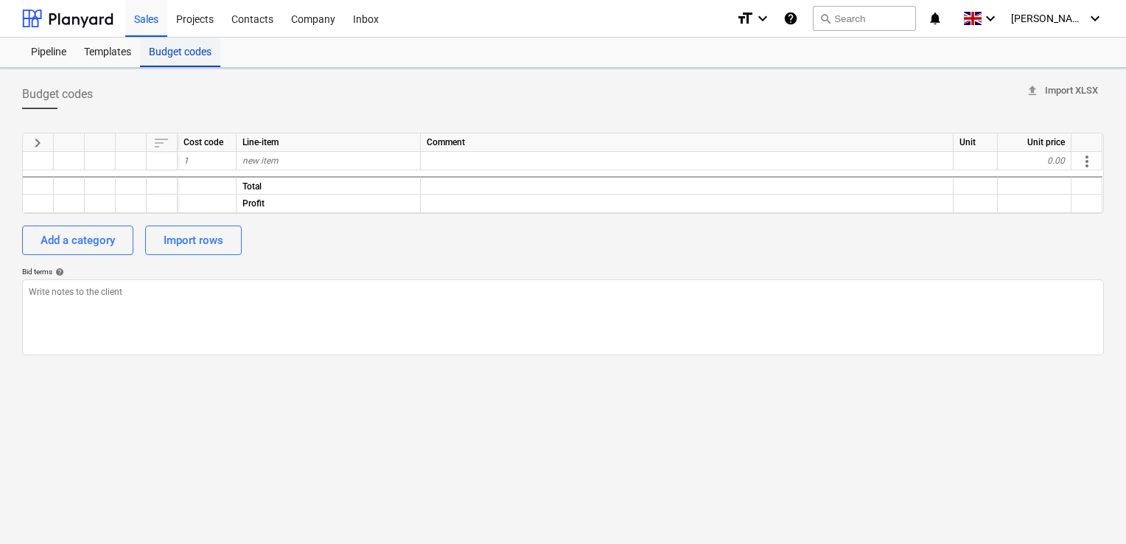
type textarea "x"
click at [101, 56] on div "Templates" at bounding box center [107, 52] width 65 height 29
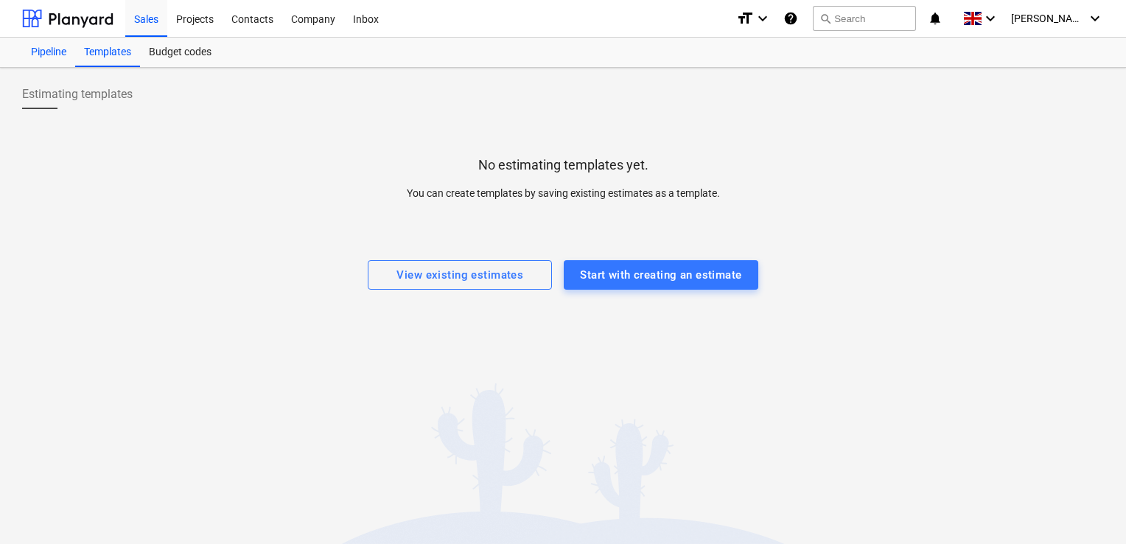
click at [43, 57] on div "Pipeline" at bounding box center [48, 52] width 53 height 29
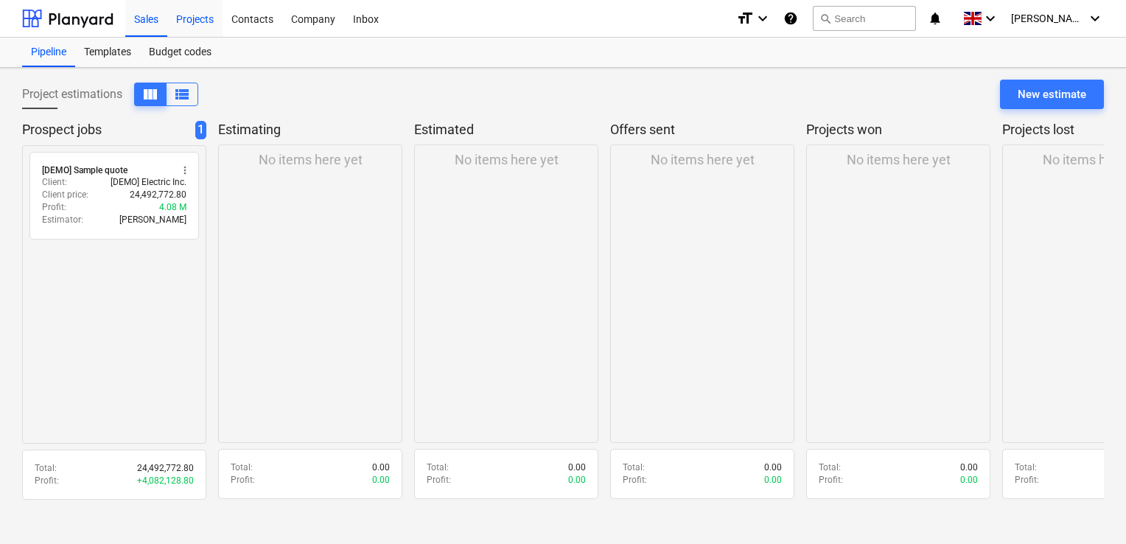
click at [192, 22] on div "Projects" at bounding box center [194, 18] width 55 height 38
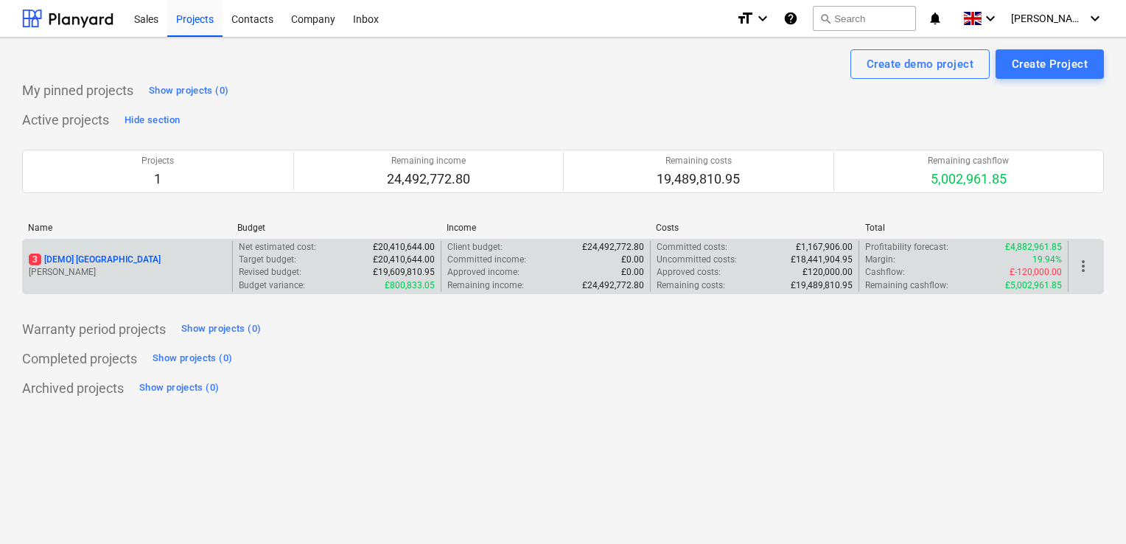
click at [211, 264] on div "3 [DEMO] [GEOGRAPHIC_DATA]" at bounding box center [127, 259] width 197 height 13
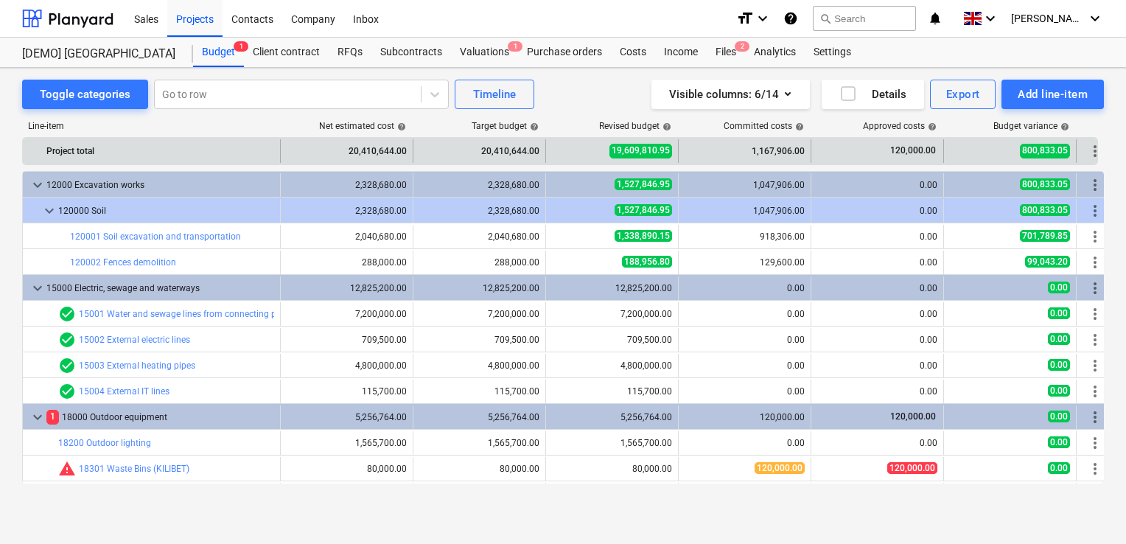
click at [196, 150] on div "Project total" at bounding box center [160, 151] width 228 height 24
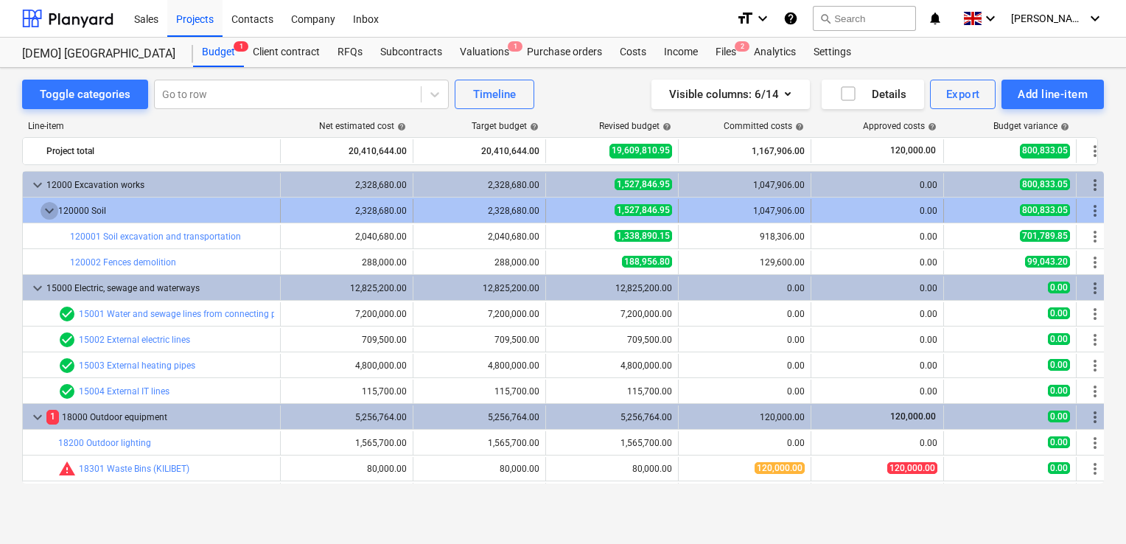
click at [50, 206] on span "keyboard_arrow_down" at bounding box center [50, 211] width 18 height 18
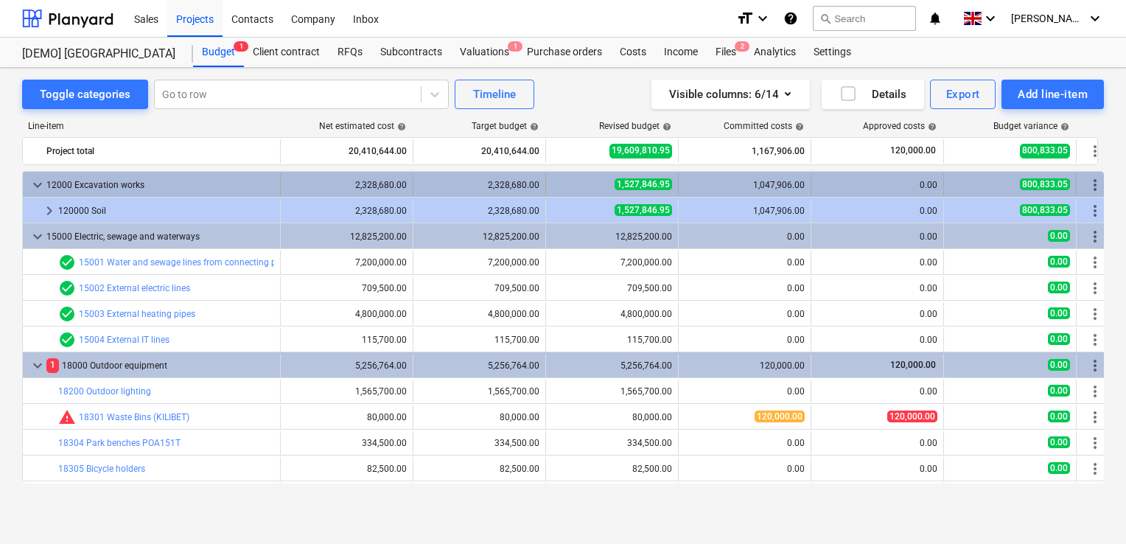
click at [41, 184] on span "keyboard_arrow_down" at bounding box center [38, 185] width 18 height 18
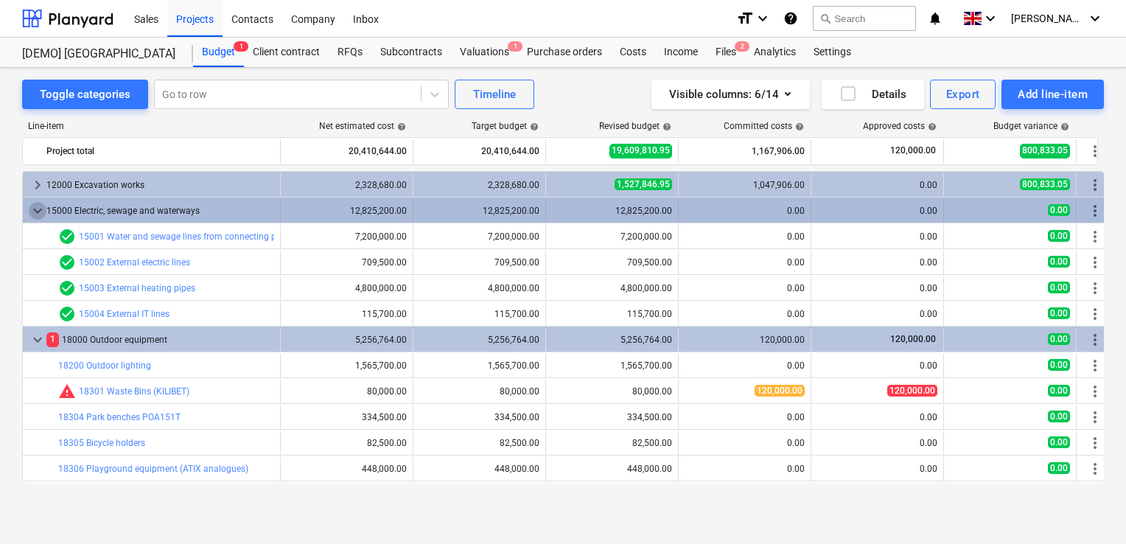
click at [35, 211] on span "keyboard_arrow_down" at bounding box center [38, 211] width 18 height 18
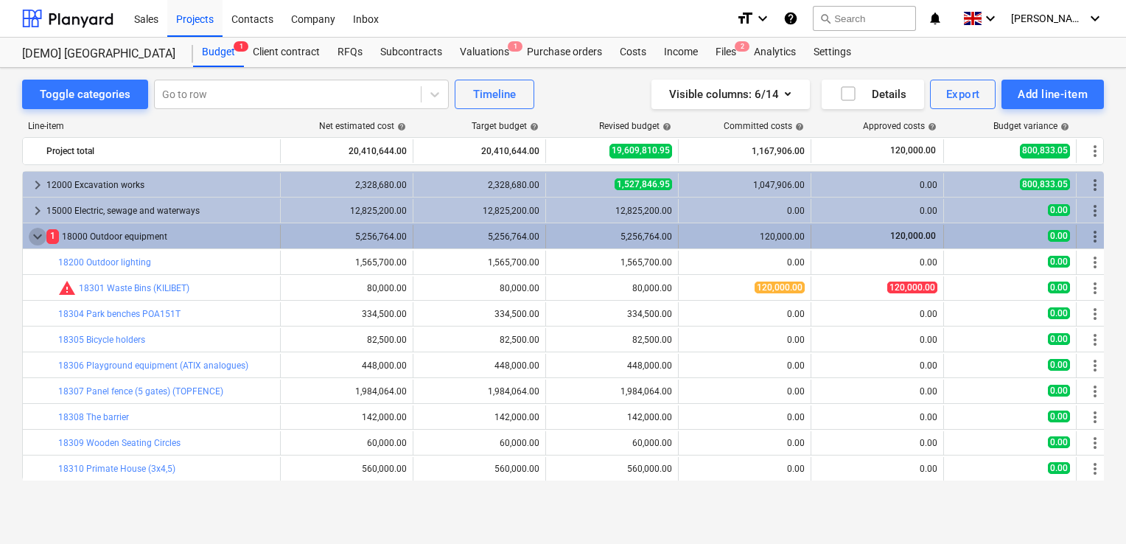
click at [34, 237] on span "keyboard_arrow_down" at bounding box center [38, 237] width 18 height 18
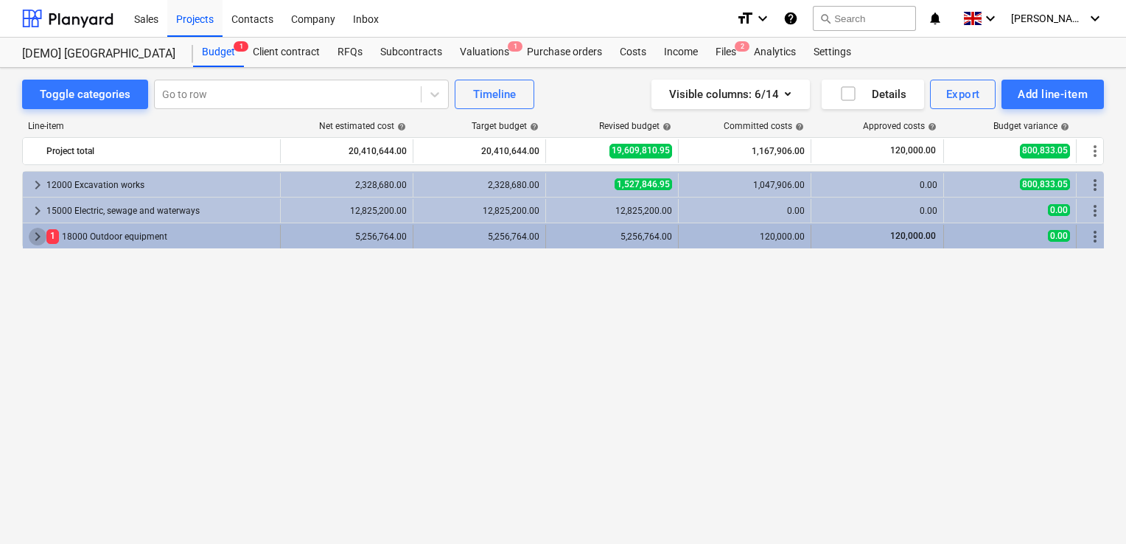
click at [40, 237] on span "keyboard_arrow_right" at bounding box center [38, 237] width 18 height 18
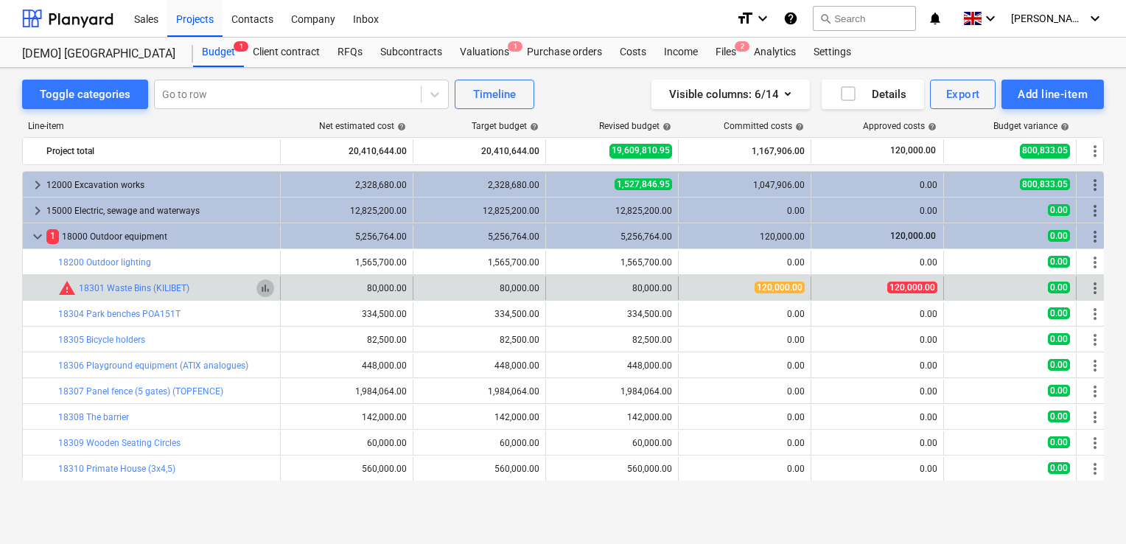
click at [265, 288] on span "bar_chart" at bounding box center [265, 288] width 12 height 12
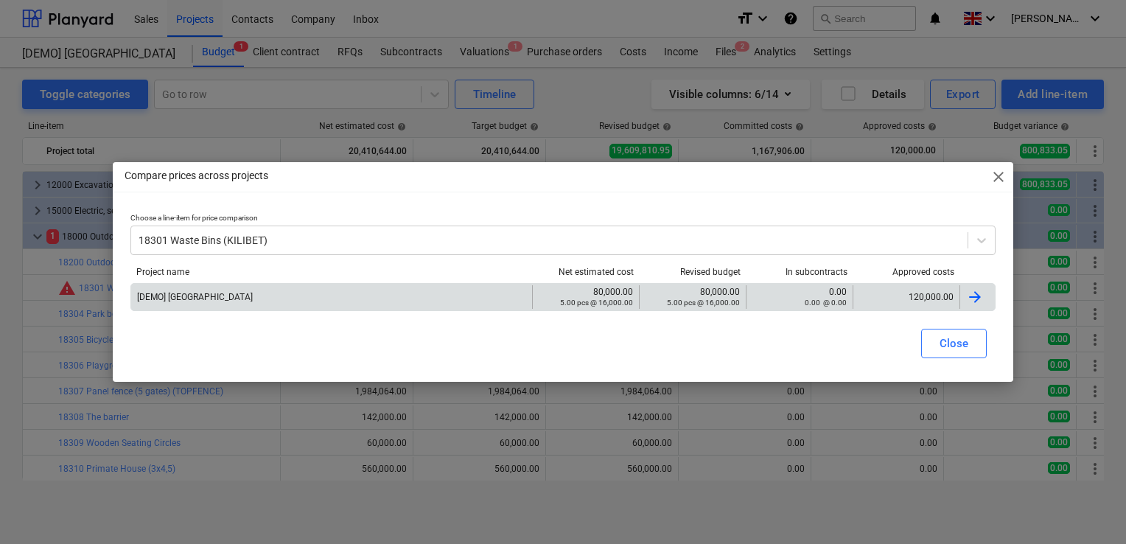
click at [966, 292] on div at bounding box center [975, 297] width 18 height 18
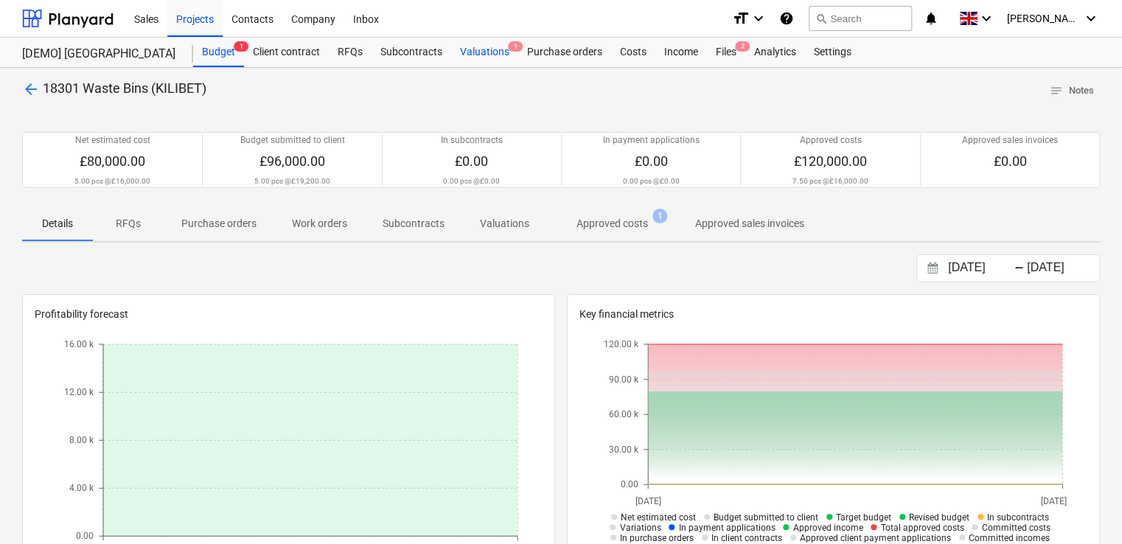
click at [483, 50] on div "Valuations 1" at bounding box center [484, 52] width 67 height 29
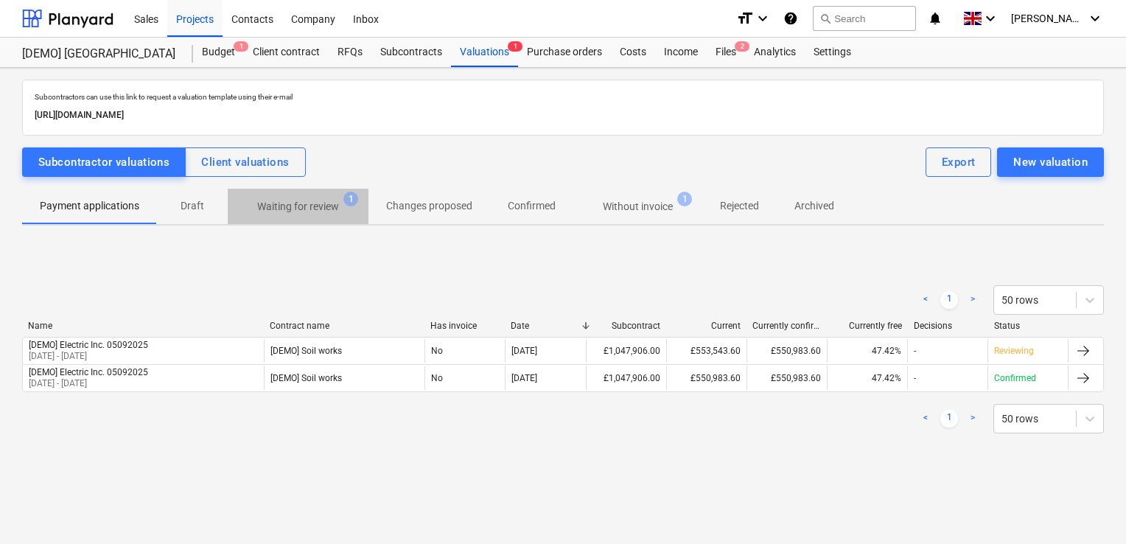
click at [348, 214] on span "Waiting for review 1" at bounding box center [297, 206] width 105 height 15
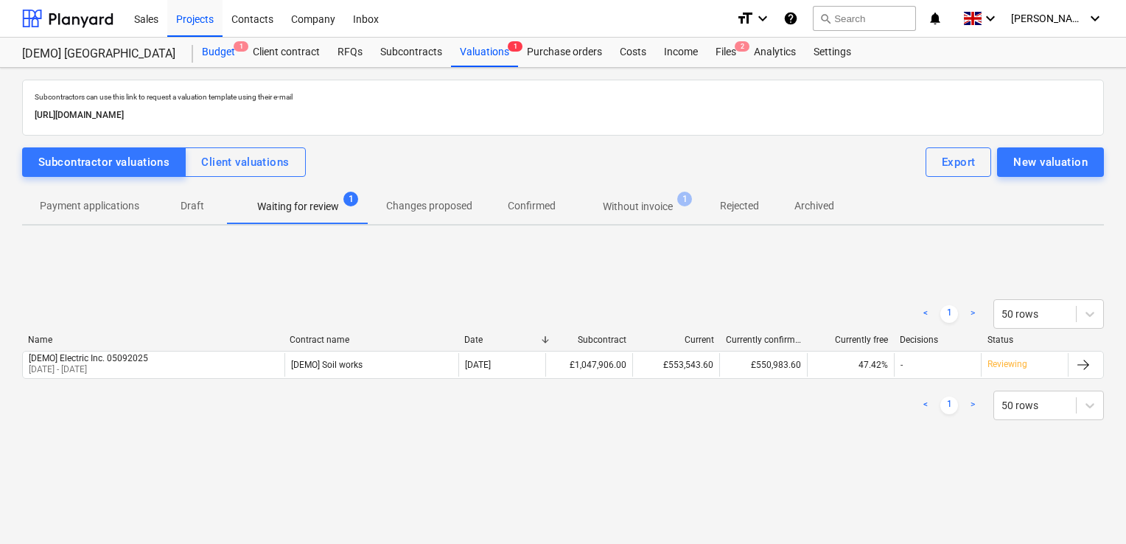
click at [231, 56] on div "Budget 1" at bounding box center [218, 52] width 51 height 29
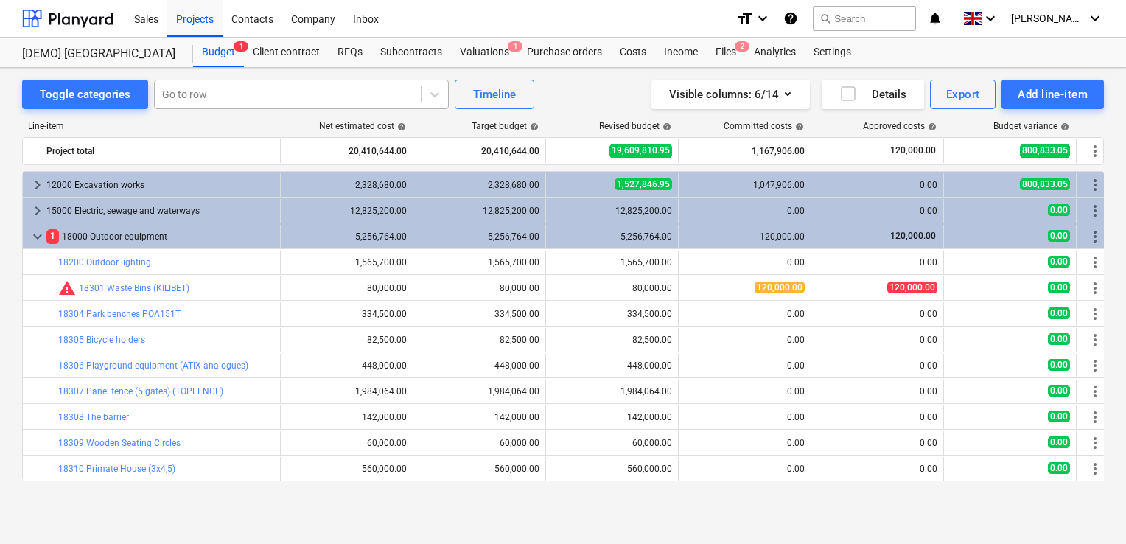
click at [186, 93] on div at bounding box center [287, 94] width 251 height 15
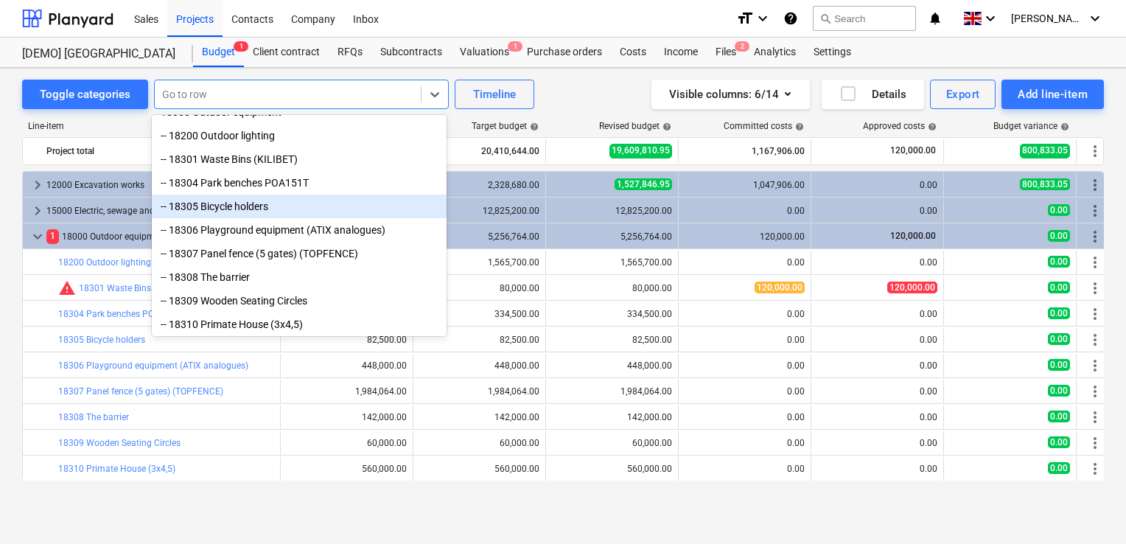
scroll to position [244, 0]
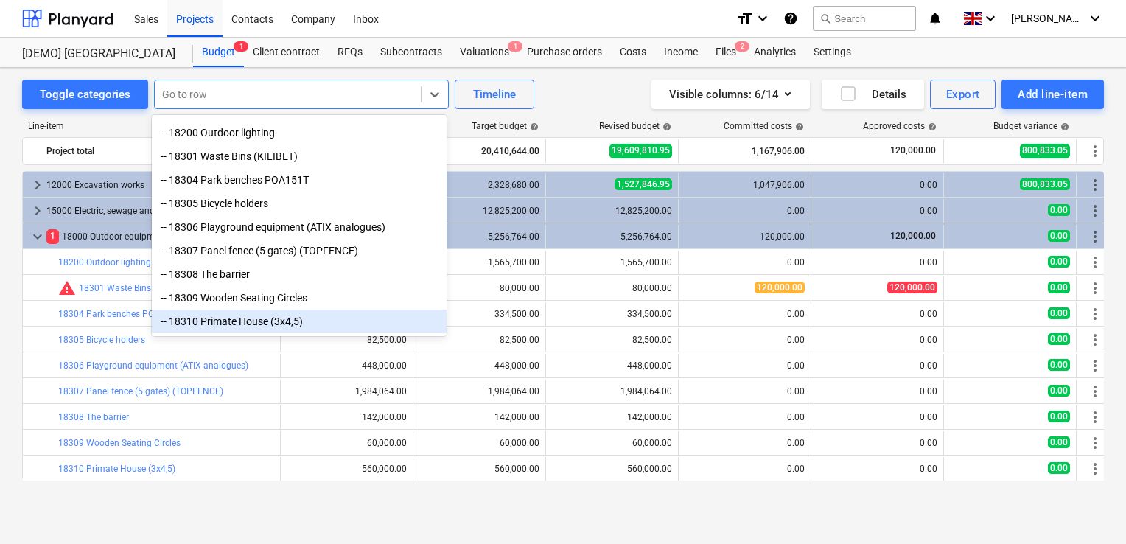
click at [214, 319] on div "-- 18310 Primate House (3x4,5)" at bounding box center [299, 321] width 295 height 24
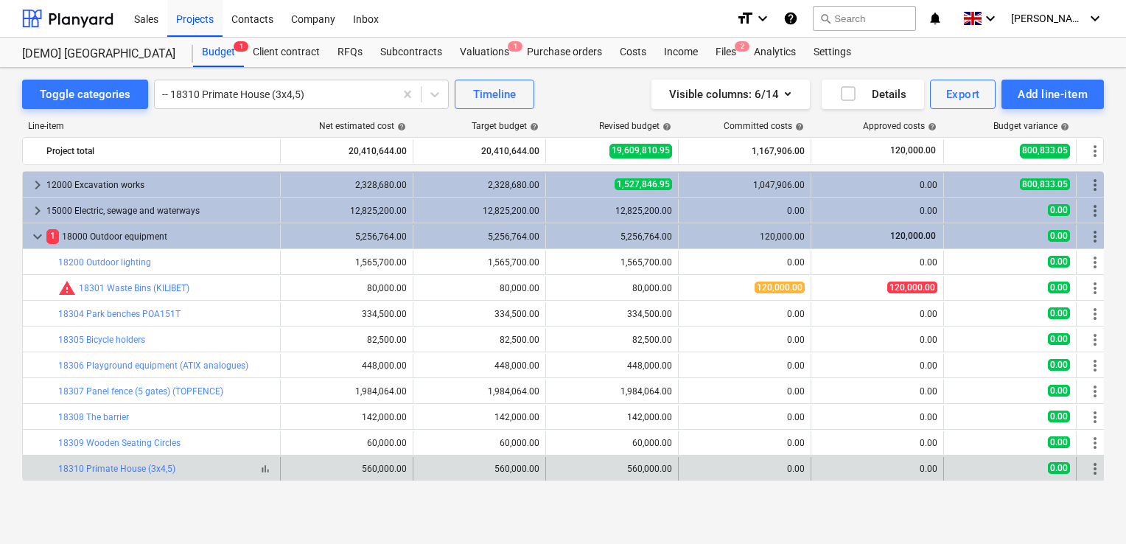
click at [177, 463] on div "bar_chart 18310 Primate House (3x4,5)" at bounding box center [166, 468] width 216 height 10
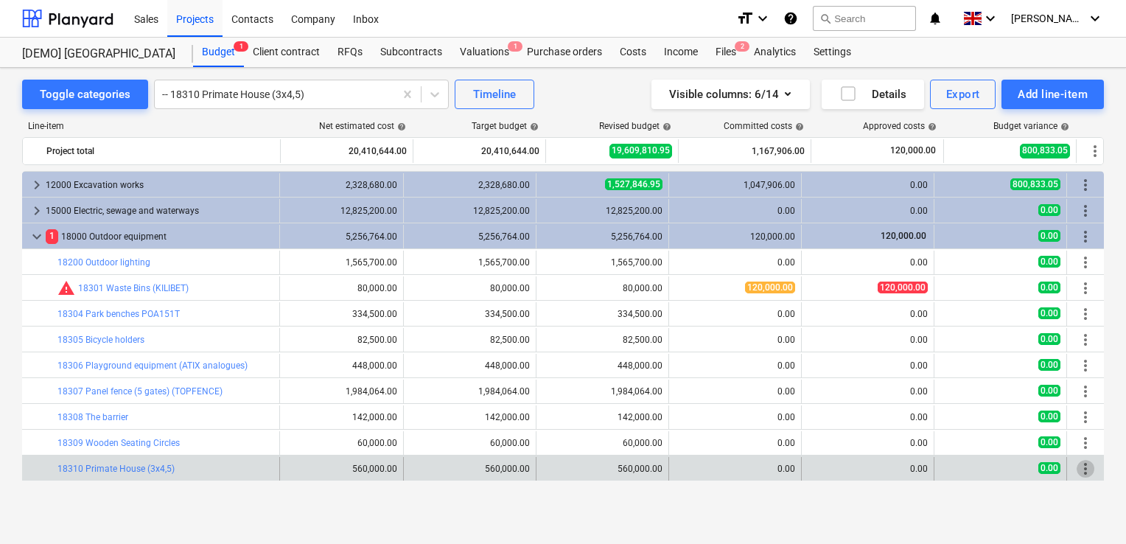
click at [1089, 471] on span "more_vert" at bounding box center [1086, 469] width 18 height 18
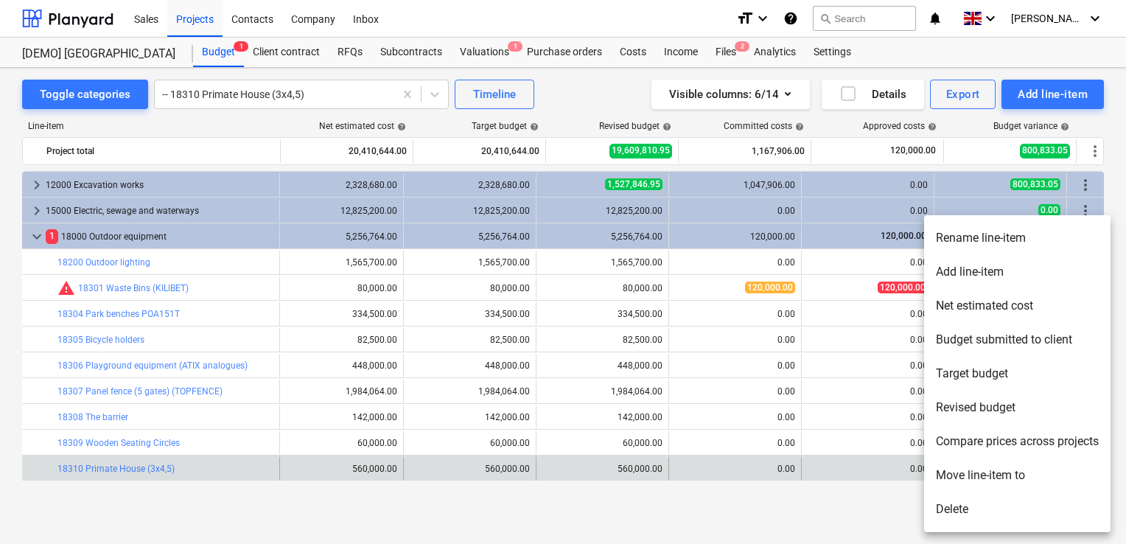
click at [871, 497] on div at bounding box center [563, 272] width 1126 height 544
